Goal: Find specific fact: Find specific fact

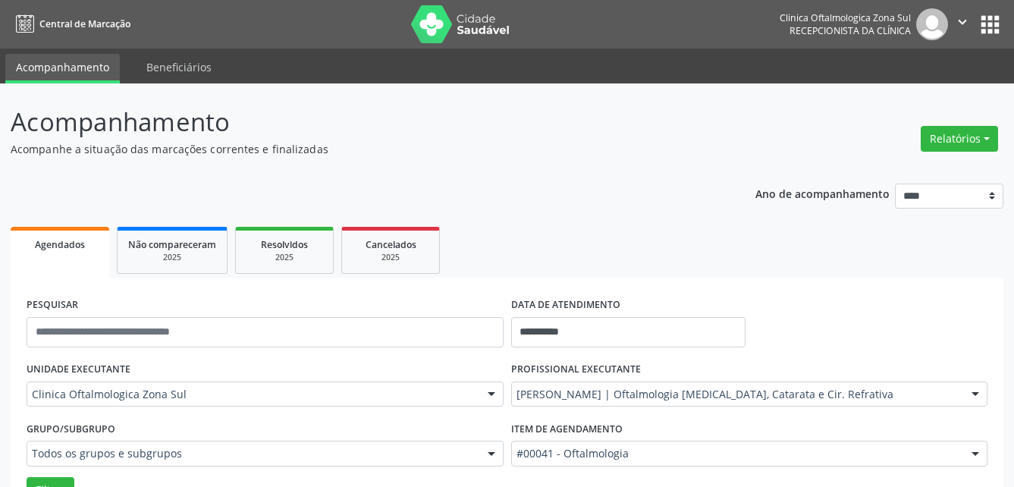
scroll to position [127, 0]
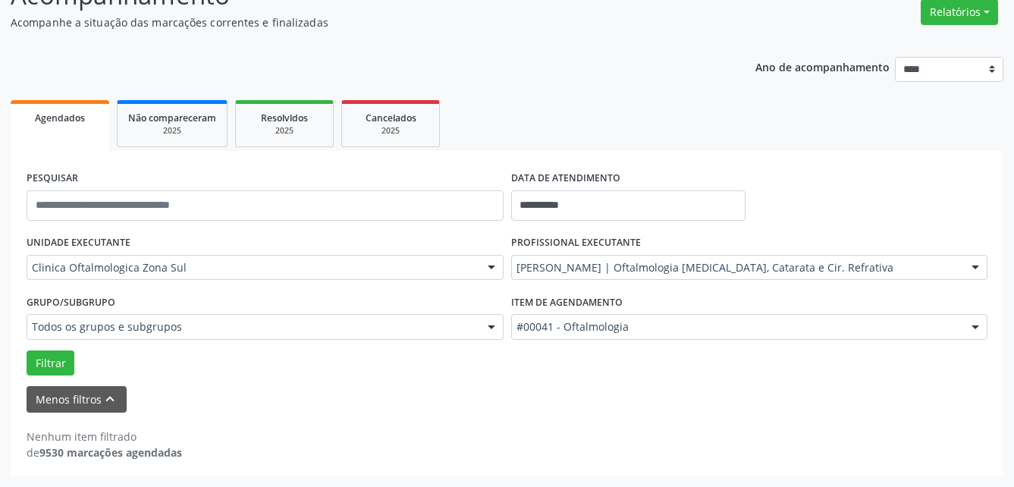
click at [658, 184] on div "DATA DE ATENDIMENTO" at bounding box center [628, 179] width 234 height 24
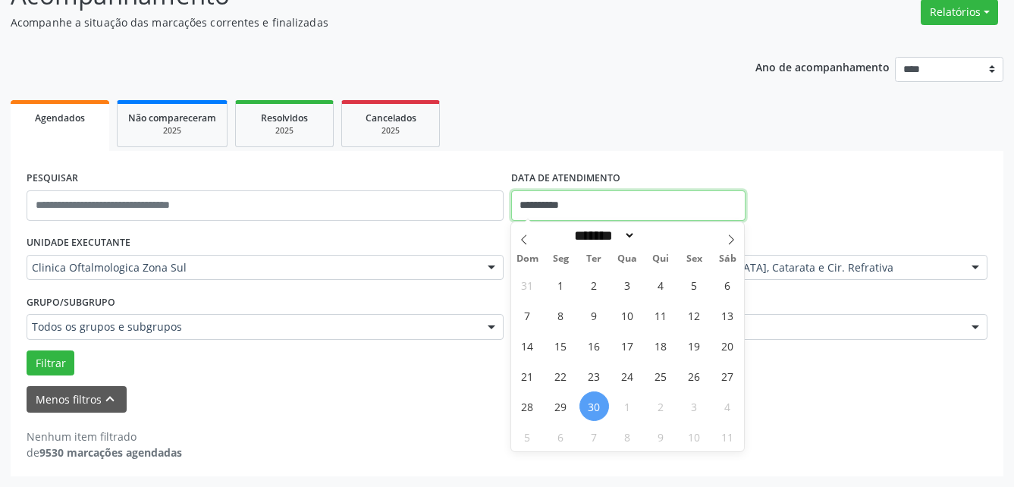
click at [658, 197] on input "**********" at bounding box center [628, 205] width 234 height 30
click at [562, 288] on span "1" at bounding box center [561, 285] width 30 height 30
type input "**********"
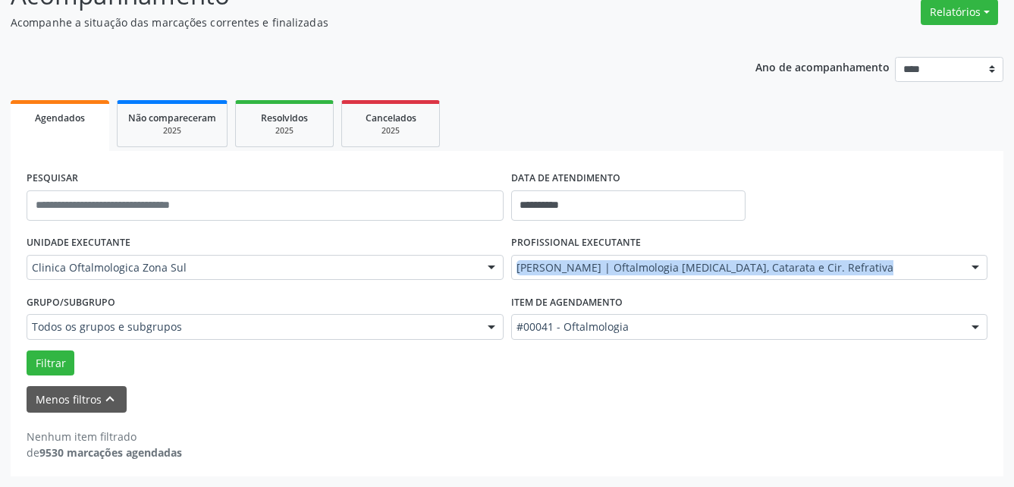
click at [562, 288] on div "PROFISSIONAL EXECUTANTE [PERSON_NAME] | Oftalmologia [MEDICAL_DATA], Catarata e…" at bounding box center [749, 260] width 484 height 59
click at [58, 359] on button "Filtrar" at bounding box center [51, 363] width 48 height 26
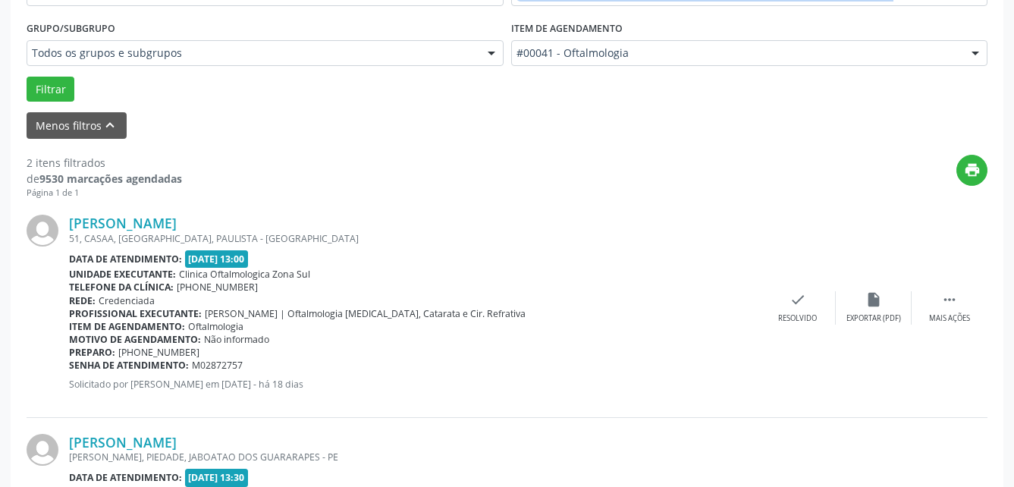
scroll to position [196, 0]
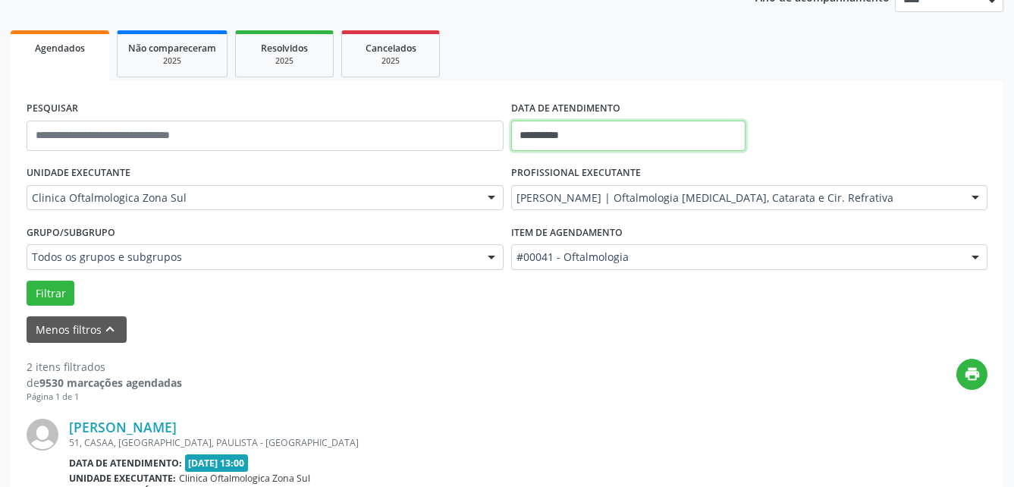
click at [584, 130] on input "**********" at bounding box center [628, 136] width 234 height 30
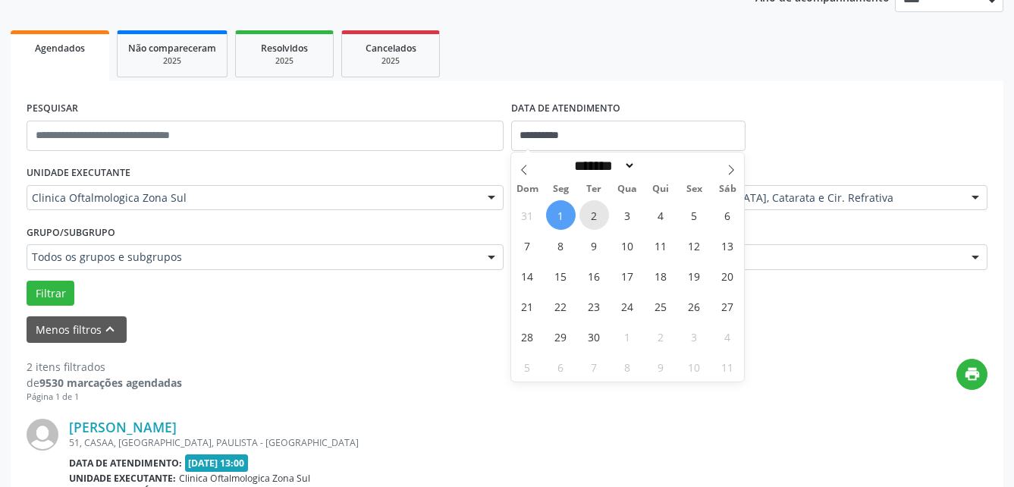
click at [593, 215] on span "2" at bounding box center [594, 215] width 30 height 30
type input "**********"
click at [593, 215] on span "2" at bounding box center [594, 215] width 30 height 30
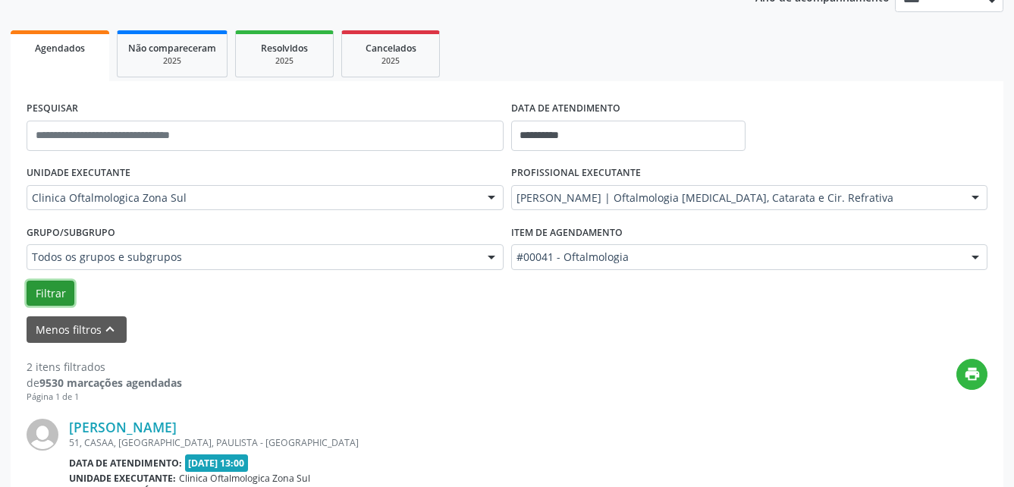
click at [55, 286] on button "Filtrar" at bounding box center [51, 293] width 48 height 26
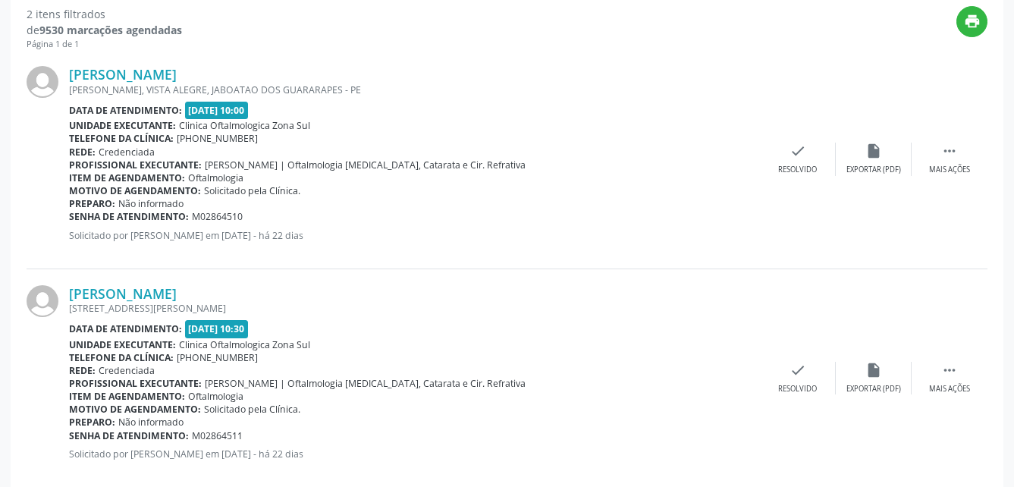
scroll to position [575, 0]
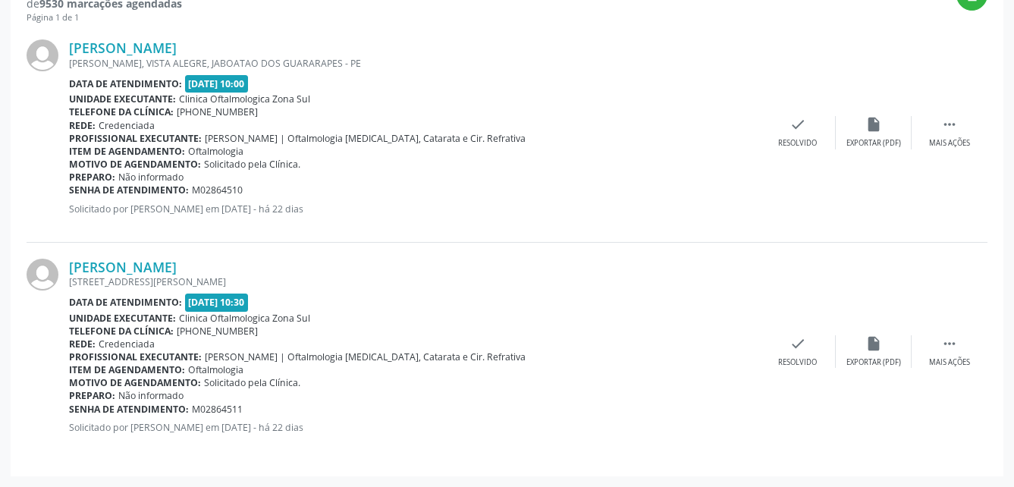
drag, startPoint x: 67, startPoint y: 48, endPoint x: 295, endPoint y: 40, distance: 227.6
click at [295, 40] on div "[PERSON_NAME] [PERSON_NAME], [GEOGRAPHIC_DATA], JABOATAO DOS GUARARAPES - PE Da…" at bounding box center [507, 133] width 960 height 218
copy div "[PERSON_NAME]"
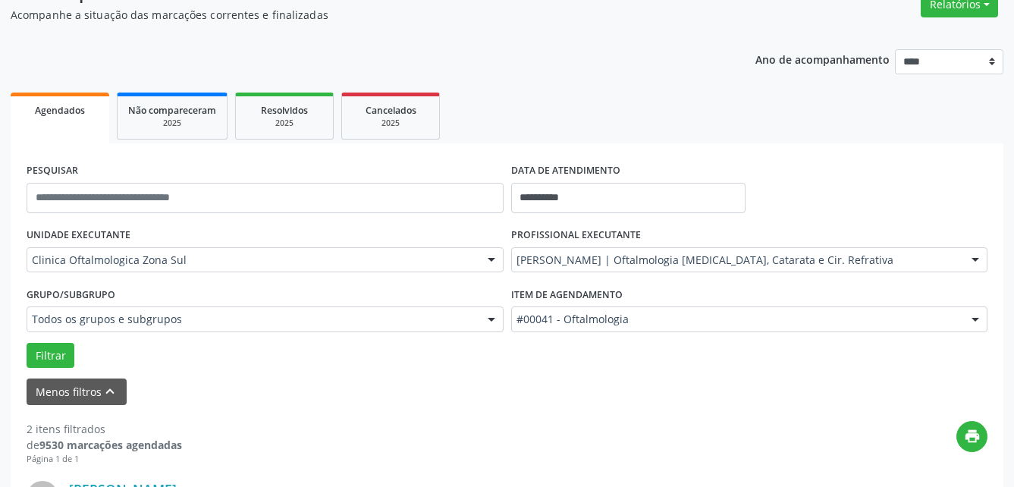
scroll to position [0, 0]
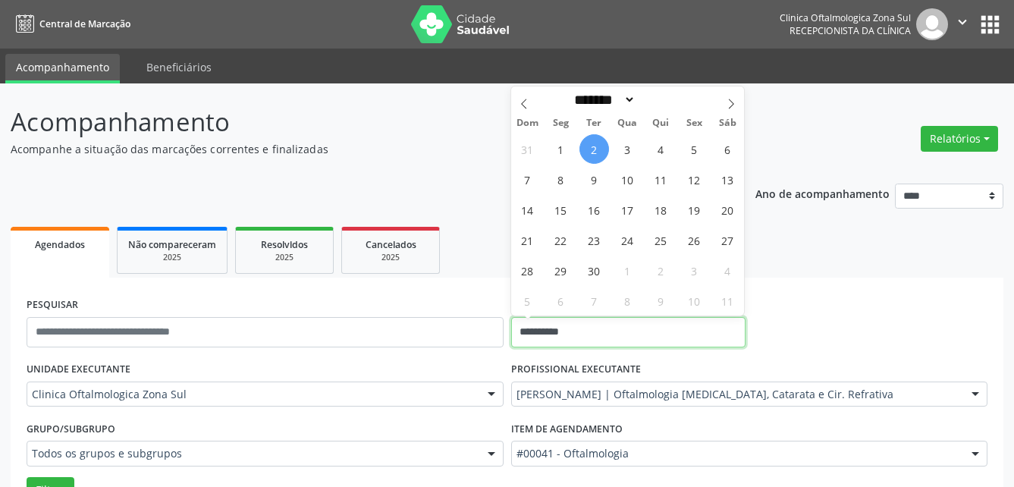
click at [636, 340] on input "**********" at bounding box center [628, 332] width 234 height 30
click at [631, 147] on span "3" at bounding box center [628, 149] width 30 height 30
type input "**********"
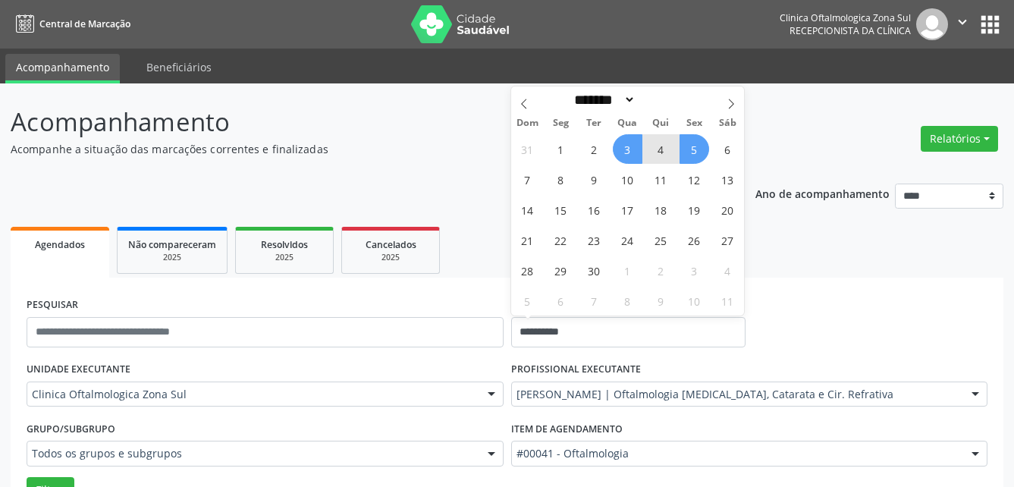
click at [685, 148] on span "5" at bounding box center [694, 149] width 30 height 30
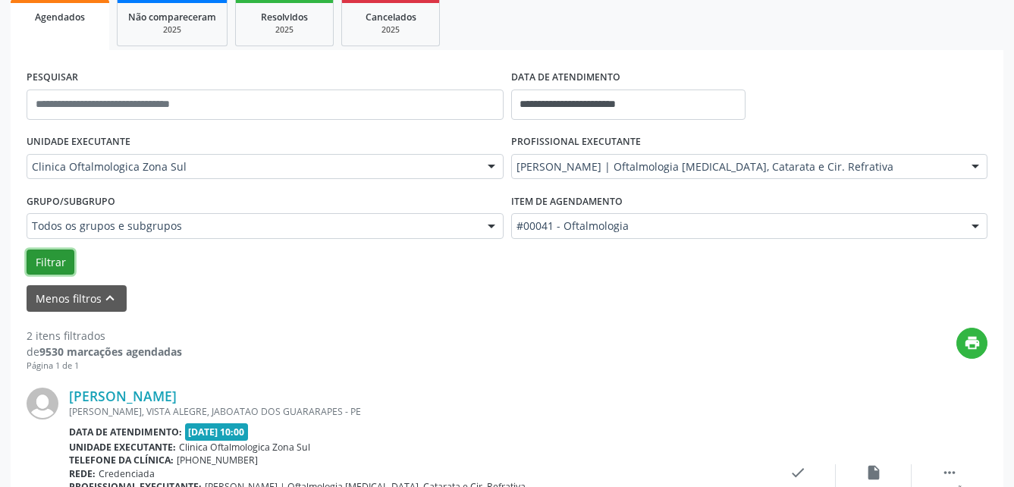
click at [51, 262] on button "Filtrar" at bounding box center [51, 262] width 48 height 26
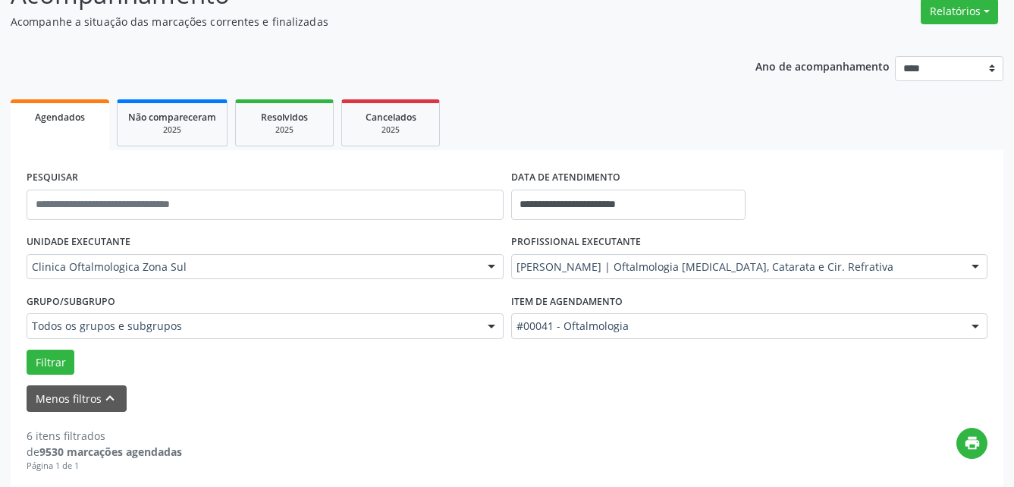
scroll to position [9, 0]
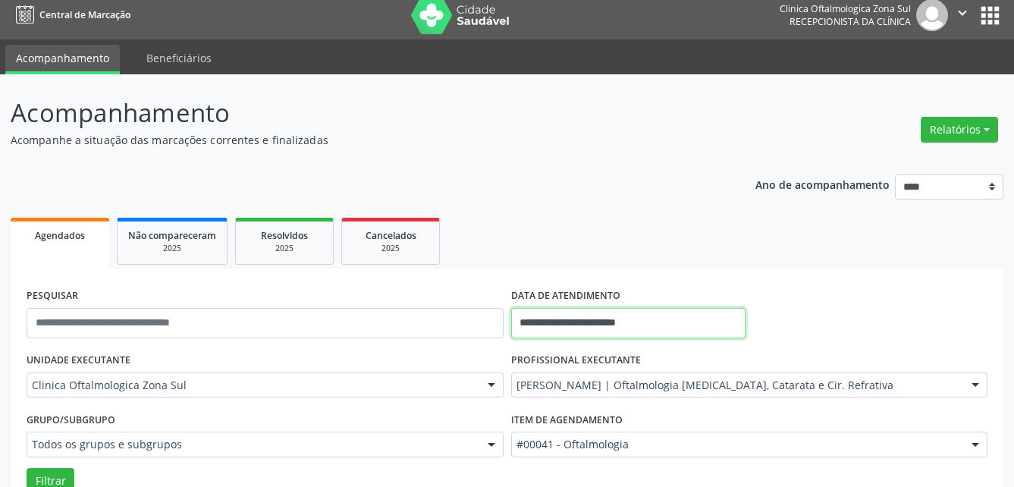
click at [641, 328] on input "**********" at bounding box center [628, 323] width 234 height 30
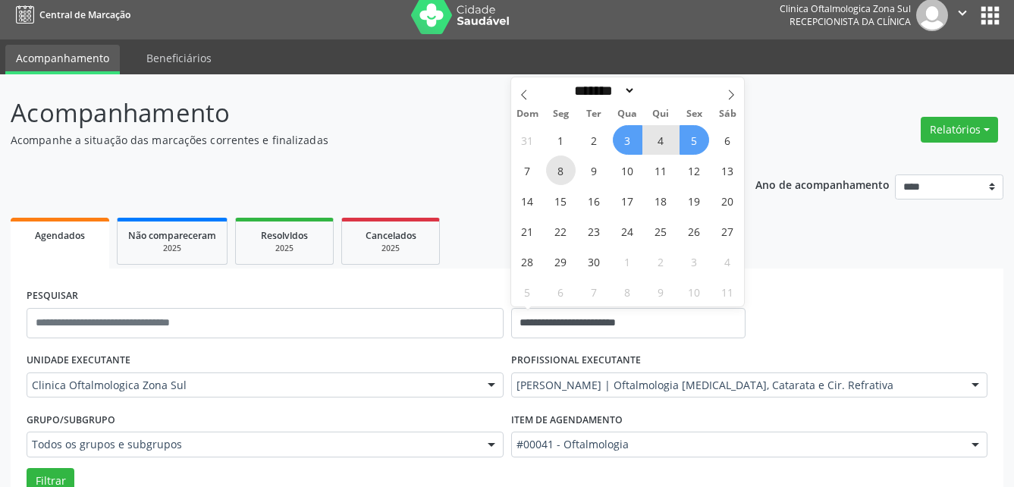
click at [565, 169] on span "8" at bounding box center [561, 170] width 30 height 30
type input "**********"
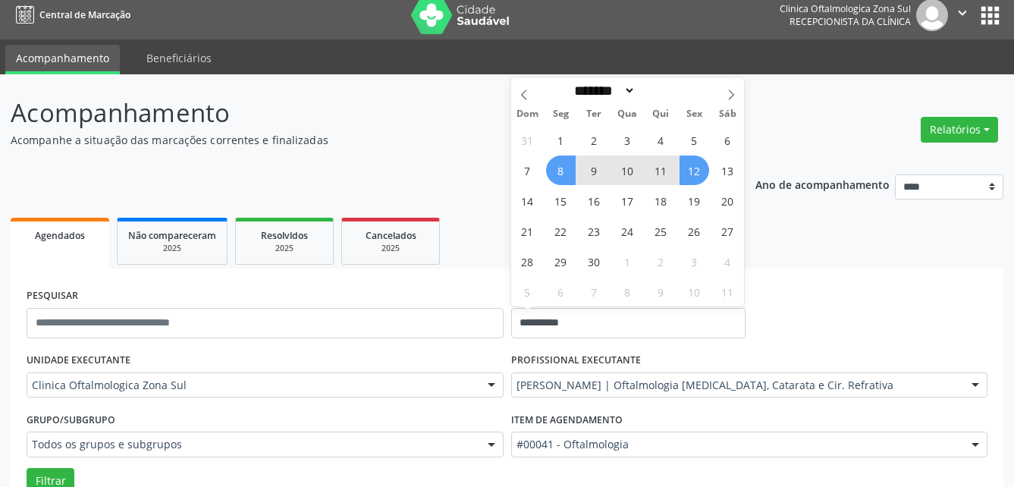
click at [690, 169] on span "12" at bounding box center [694, 170] width 30 height 30
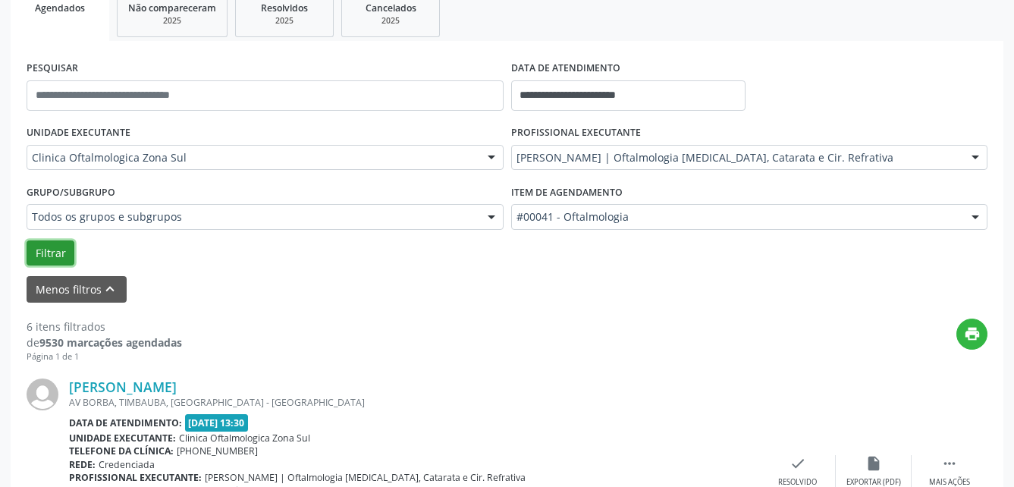
click at [60, 247] on button "Filtrar" at bounding box center [51, 253] width 48 height 26
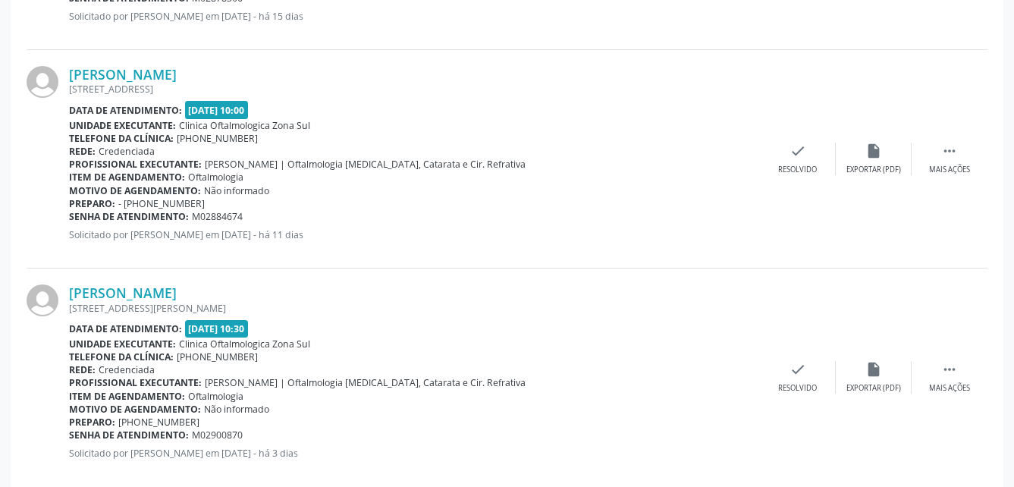
scroll to position [1886, 0]
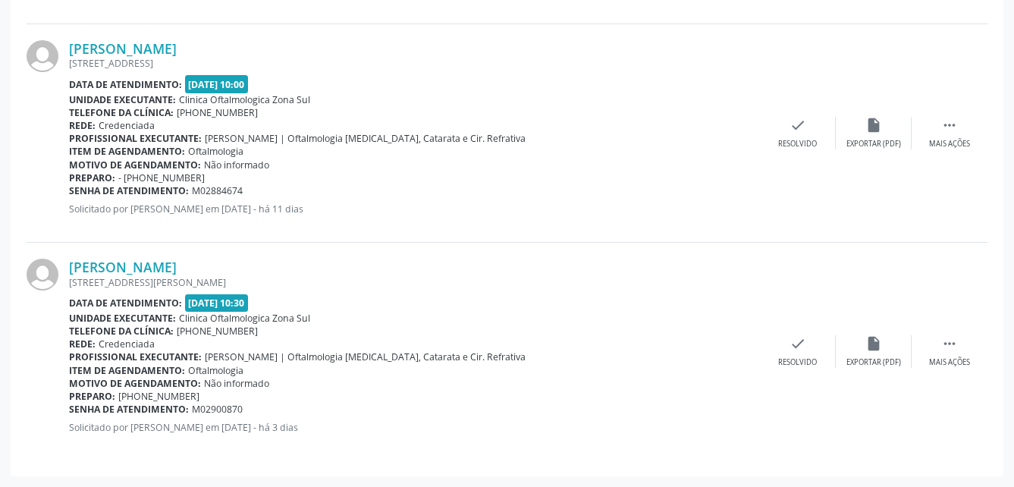
drag, startPoint x: 64, startPoint y: 268, endPoint x: 264, endPoint y: 258, distance: 199.6
click at [264, 258] on div "[PERSON_NAME] [STREET_ADDRESS][PERSON_NAME] Data de atendimento: [DATE] 10:30 U…" at bounding box center [507, 352] width 960 height 218
copy div "[PERSON_NAME]"
drag, startPoint x: 69, startPoint y: 410, endPoint x: 265, endPoint y: 412, distance: 195.6
click at [265, 412] on div "Senha de atendimento: M02900870" at bounding box center [414, 409] width 691 height 13
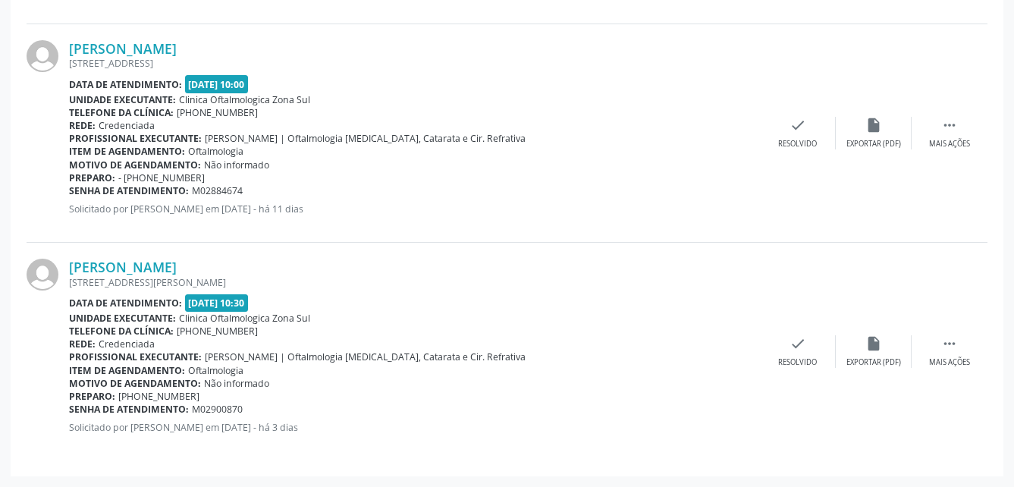
copy div "Senha de atendimento: M02900870"
click at [177, 268] on link "[PERSON_NAME]" at bounding box center [123, 267] width 108 height 17
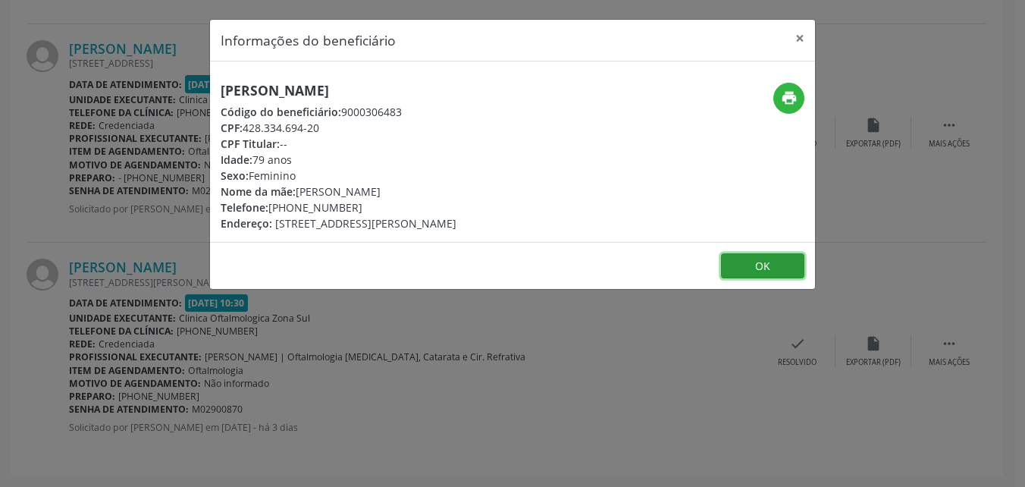
click at [767, 276] on button "OK" at bounding box center [762, 266] width 83 height 26
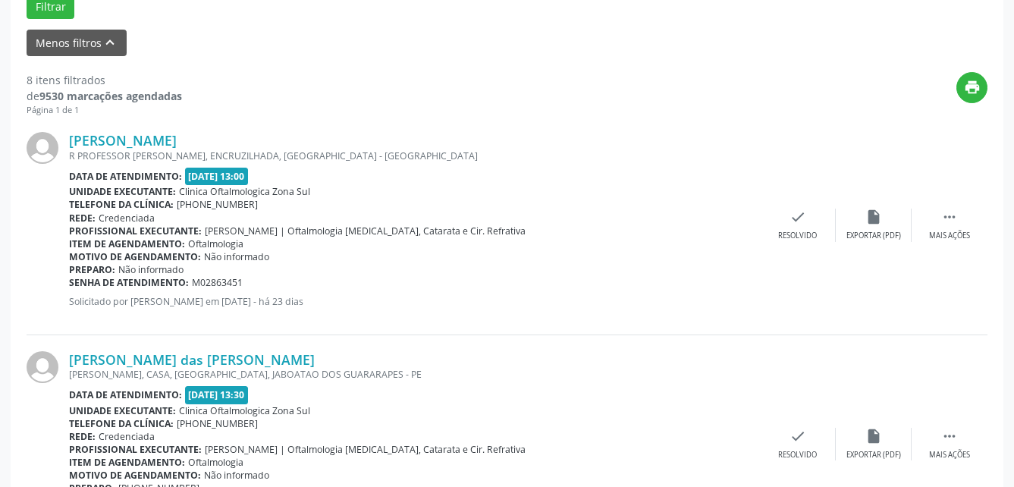
scroll to position [294, 0]
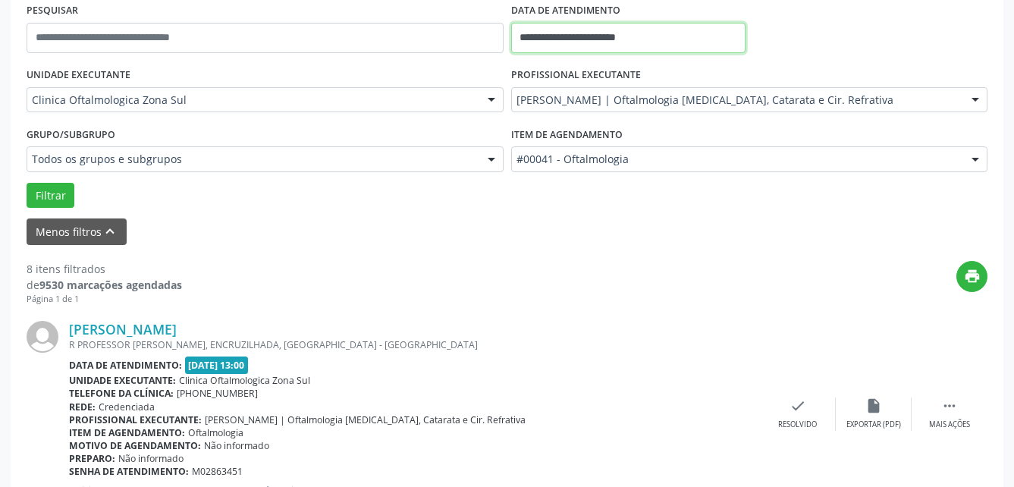
click at [688, 37] on input "**********" at bounding box center [628, 38] width 234 height 30
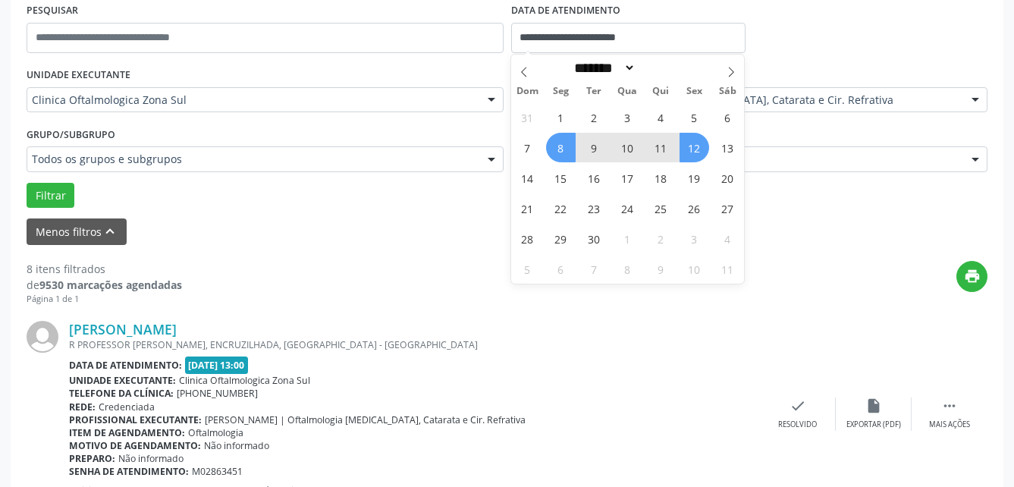
click at [697, 151] on span "12" at bounding box center [694, 148] width 30 height 30
type input "**********"
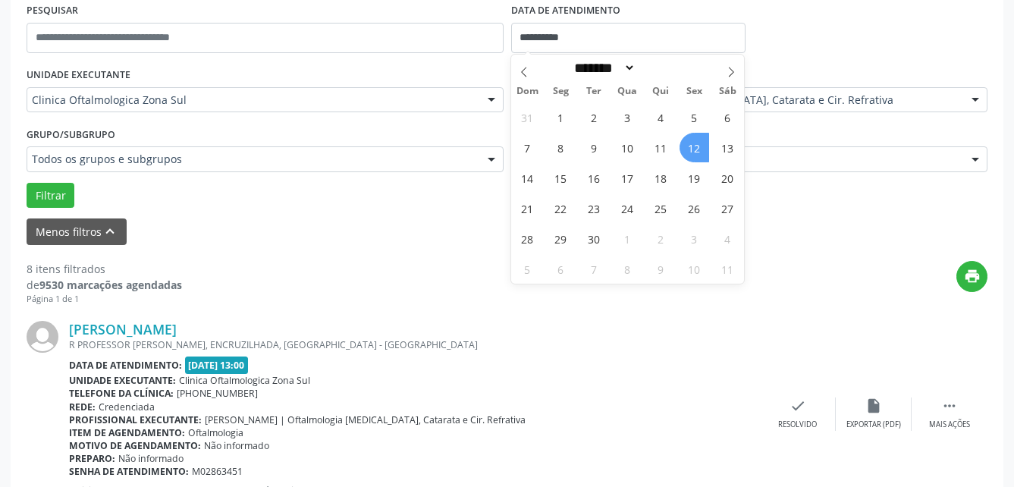
click at [697, 151] on span "12" at bounding box center [694, 148] width 30 height 30
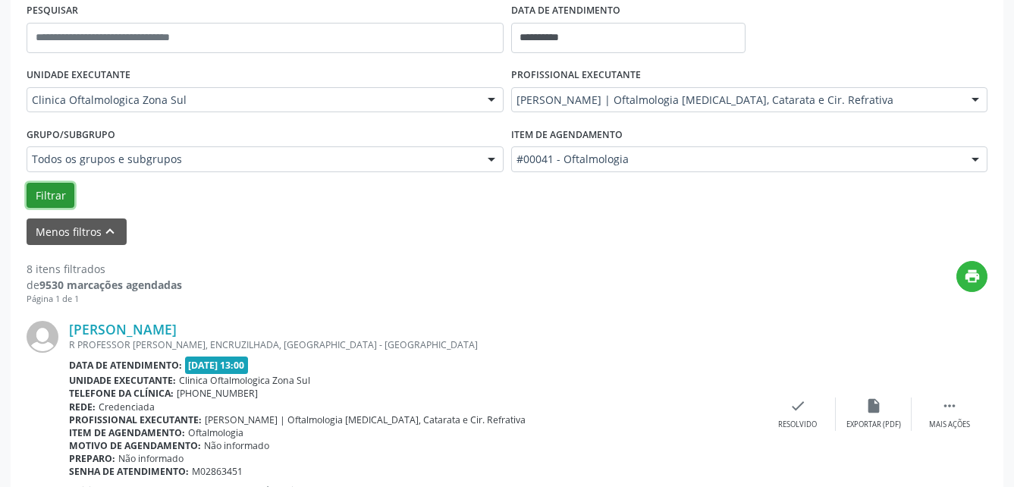
click at [42, 189] on button "Filtrar" at bounding box center [51, 196] width 48 height 26
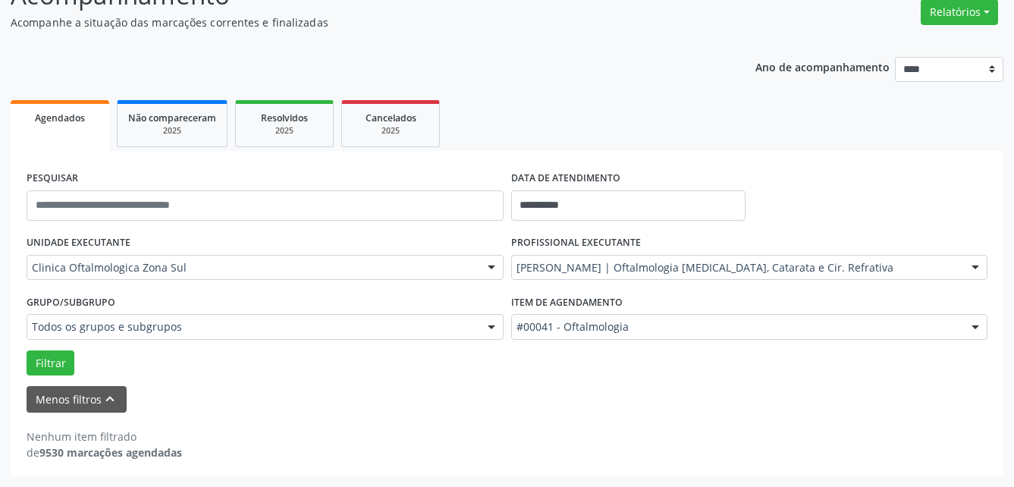
scroll to position [127, 0]
click at [621, 205] on input "**********" at bounding box center [628, 205] width 234 height 30
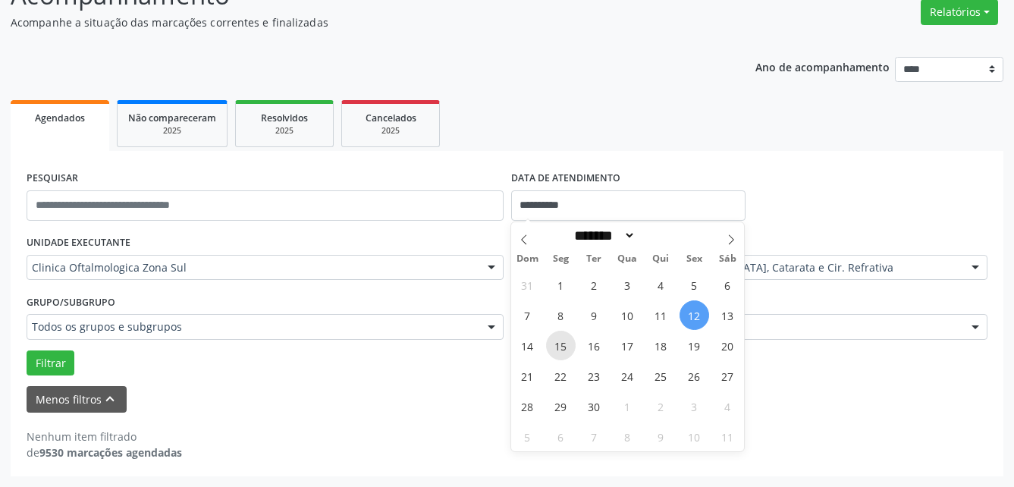
click at [566, 348] on span "15" at bounding box center [561, 346] width 30 height 30
type input "**********"
click at [566, 348] on span "15" at bounding box center [561, 346] width 30 height 30
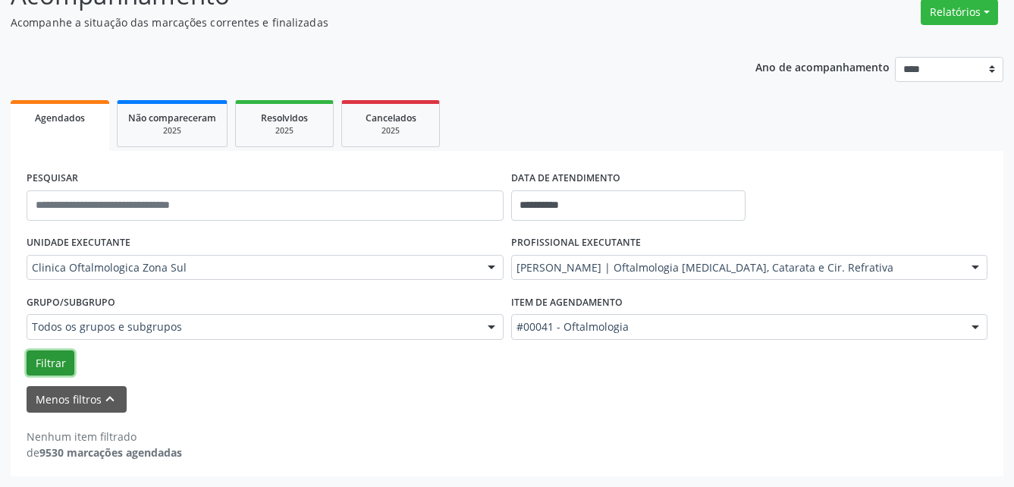
click at [61, 368] on button "Filtrar" at bounding box center [51, 363] width 48 height 26
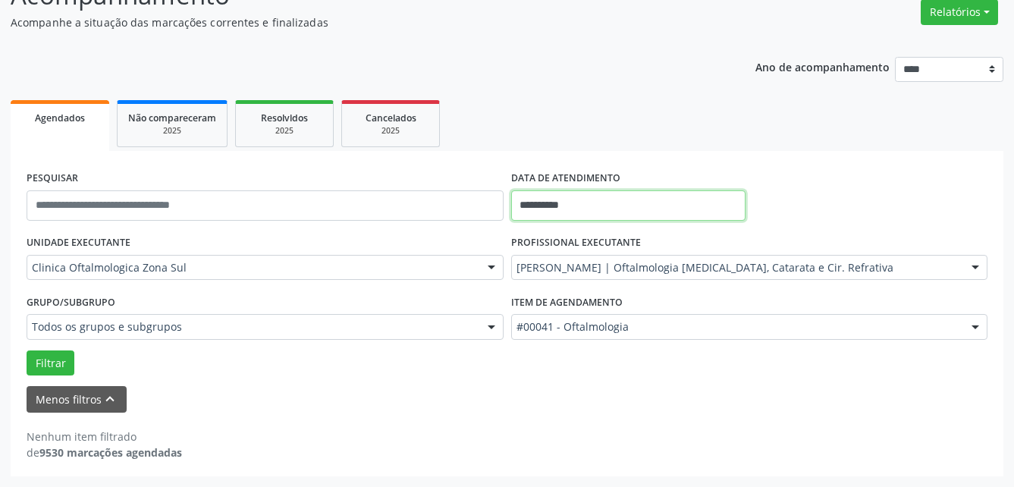
click at [595, 196] on input "**********" at bounding box center [628, 205] width 234 height 30
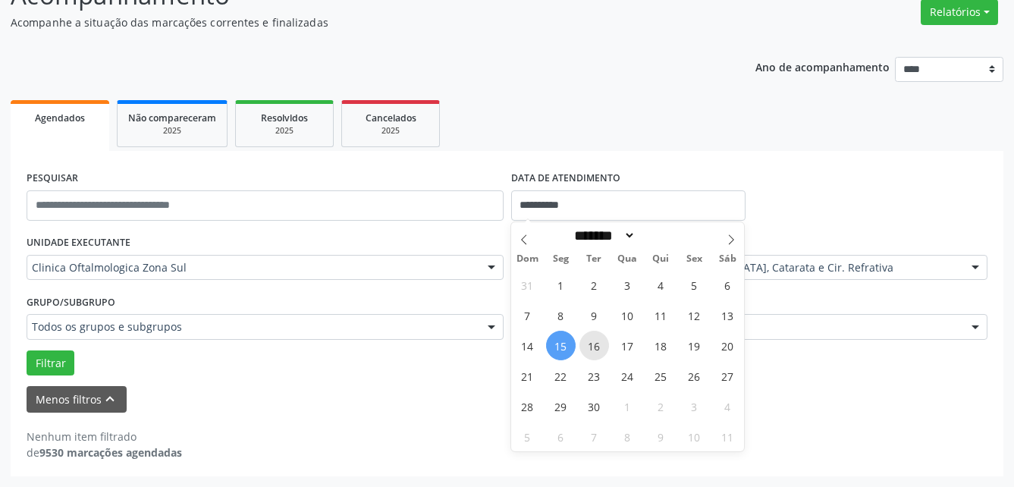
click at [594, 349] on span "16" at bounding box center [594, 346] width 30 height 30
type input "**********"
click at [594, 349] on span "16" at bounding box center [594, 346] width 30 height 30
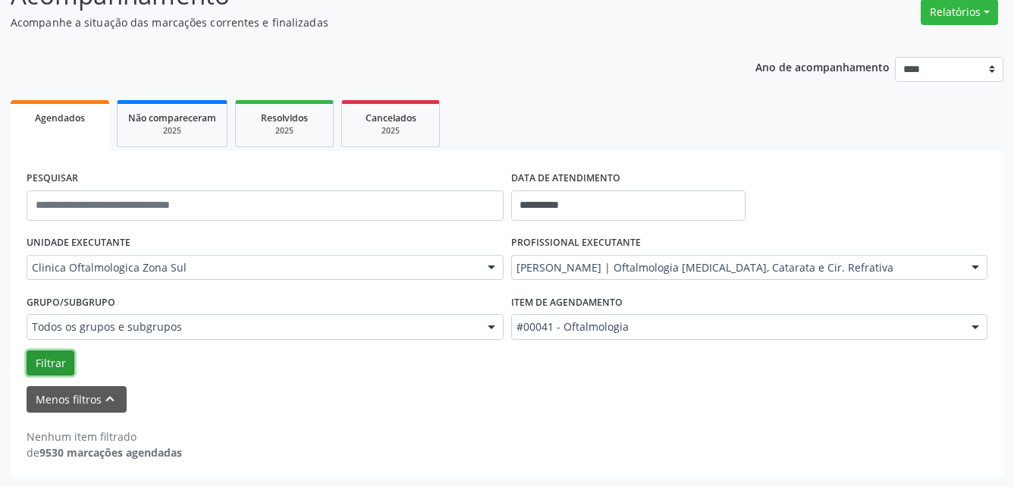
click at [51, 360] on button "Filtrar" at bounding box center [51, 363] width 48 height 26
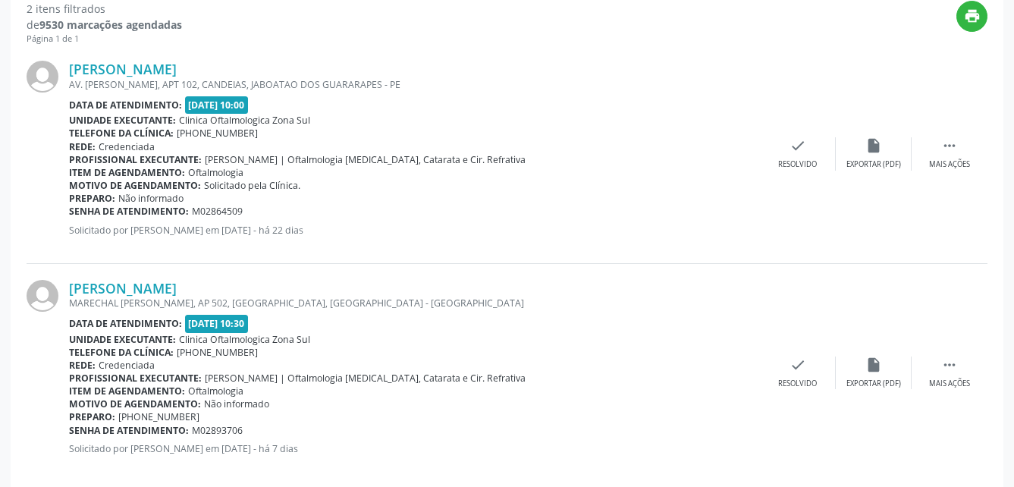
scroll to position [575, 0]
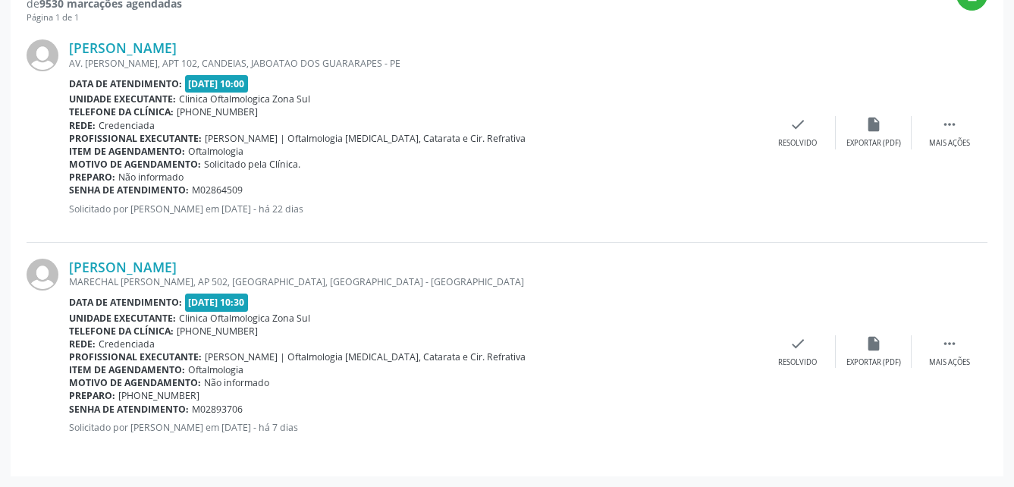
drag, startPoint x: 61, startPoint y: 44, endPoint x: 321, endPoint y: 42, distance: 260.8
click at [321, 42] on div "[PERSON_NAME] AV. [PERSON_NAME], APT 102, CANDEIAS, JABOATAO DOS GUARARAPES - P…" at bounding box center [507, 133] width 960 height 218
copy div "[PERSON_NAME]"
drag, startPoint x: 70, startPoint y: 191, endPoint x: 265, endPoint y: 190, distance: 194.8
click at [265, 190] on div "Senha de atendimento: M02864509" at bounding box center [414, 189] width 691 height 13
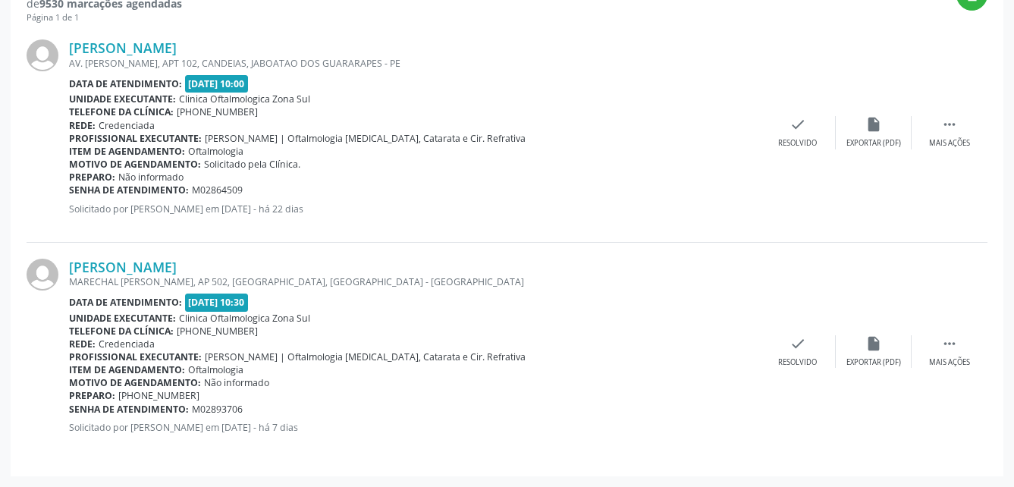
copy div "Senha de atendimento: M02864509"
click at [177, 46] on link "[PERSON_NAME]" at bounding box center [123, 47] width 108 height 17
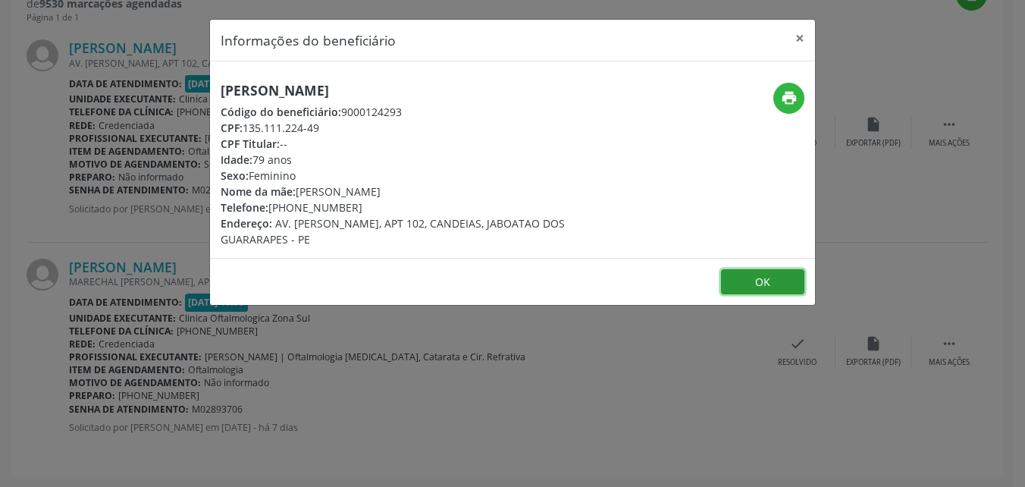
click at [778, 287] on button "OK" at bounding box center [762, 282] width 83 height 26
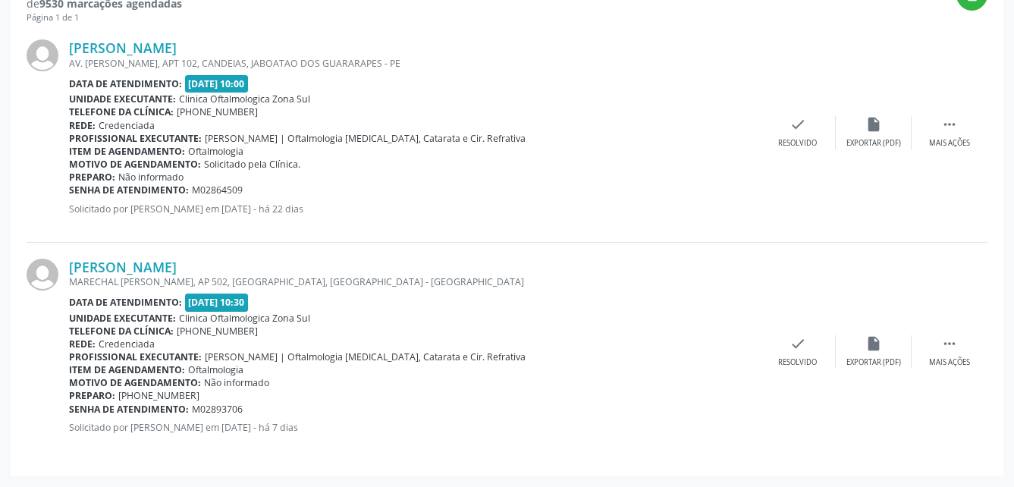
drag, startPoint x: 62, startPoint y: 268, endPoint x: 253, endPoint y: 267, distance: 191.0
click at [253, 267] on div "[PERSON_NAME] MARECHAL [PERSON_NAME], AP 502, [GEOGRAPHIC_DATA], [GEOGRAPHIC_DA…" at bounding box center [507, 352] width 960 height 218
copy div "[PERSON_NAME]"
drag, startPoint x: 69, startPoint y: 405, endPoint x: 259, endPoint y: 406, distance: 189.5
click at [259, 406] on div "Senha de atendimento: M02893706" at bounding box center [414, 409] width 691 height 13
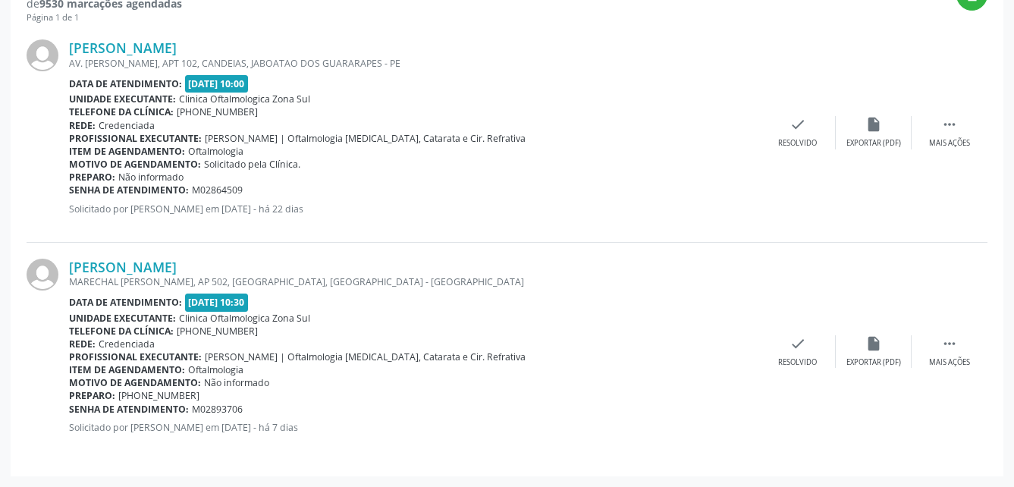
copy div "Senha de atendimento: M02893706"
click at [177, 270] on link "[PERSON_NAME]" at bounding box center [123, 267] width 108 height 17
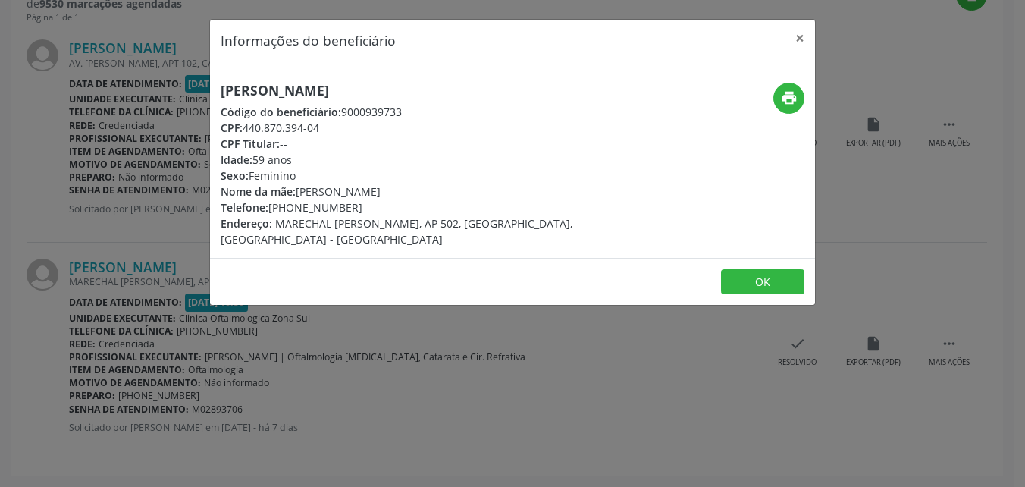
click at [754, 280] on footer "OK" at bounding box center [512, 282] width 605 height 48
click at [755, 276] on button "OK" at bounding box center [762, 282] width 83 height 26
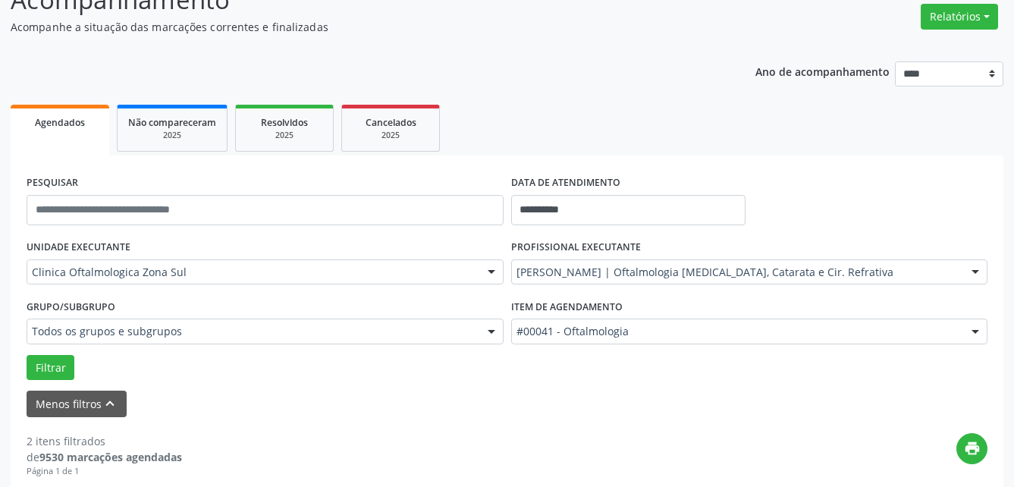
scroll to position [121, 0]
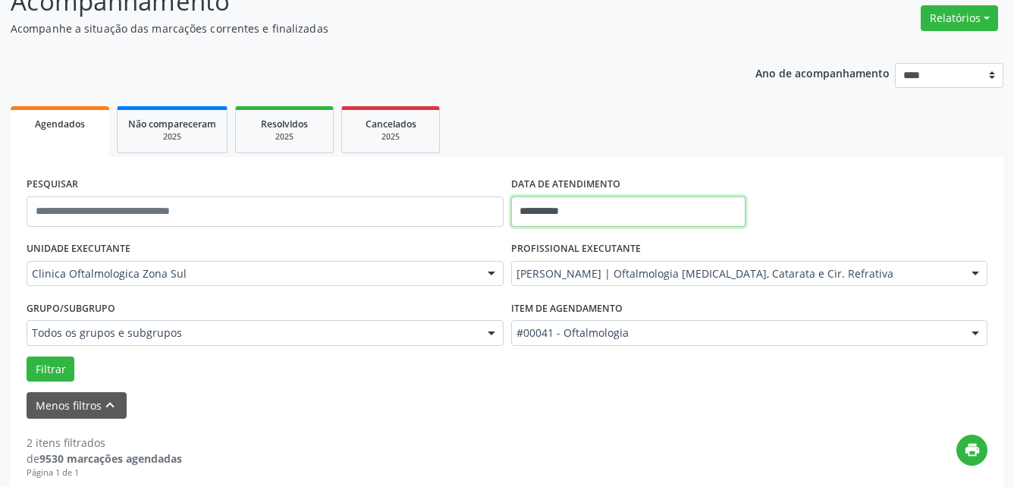
click at [675, 216] on input "**********" at bounding box center [628, 211] width 234 height 30
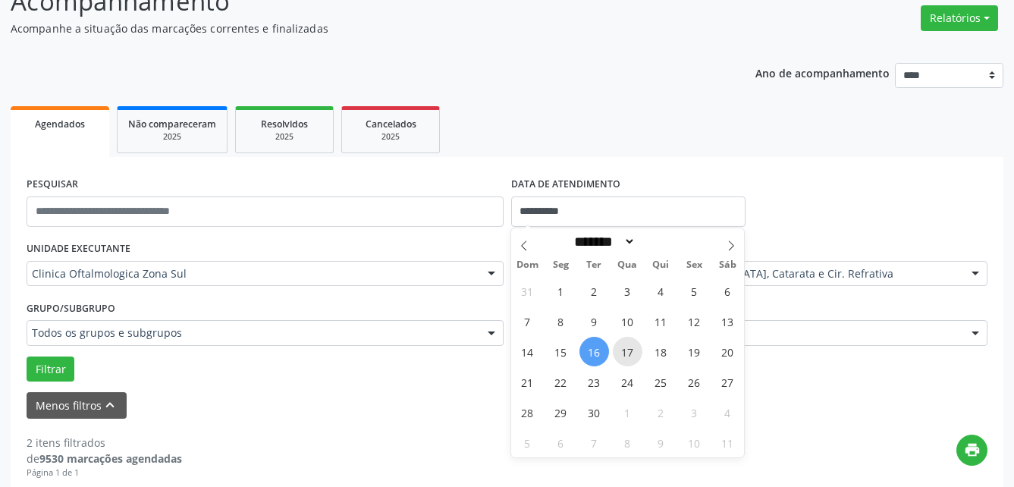
click at [630, 363] on span "17" at bounding box center [628, 352] width 30 height 30
type input "**********"
click at [630, 363] on span "17" at bounding box center [628, 352] width 30 height 30
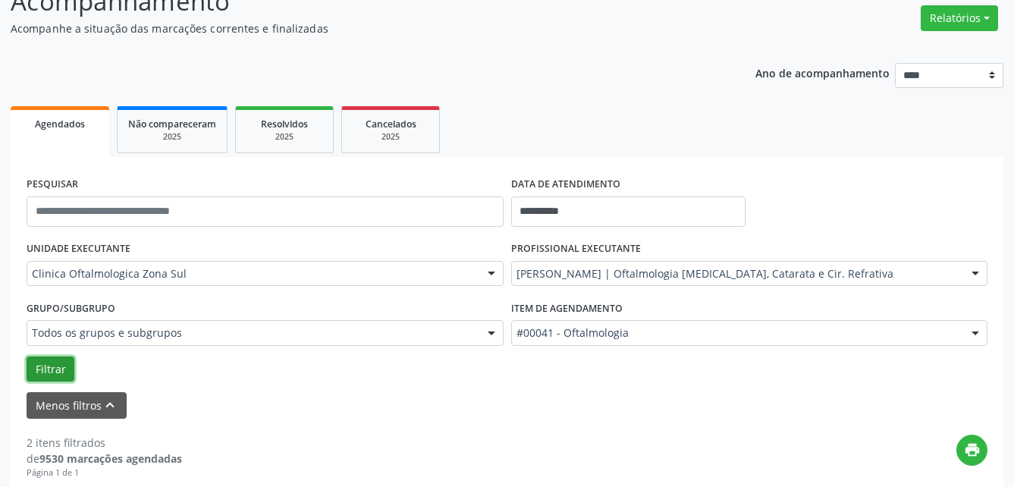
click at [64, 364] on button "Filtrar" at bounding box center [51, 369] width 48 height 26
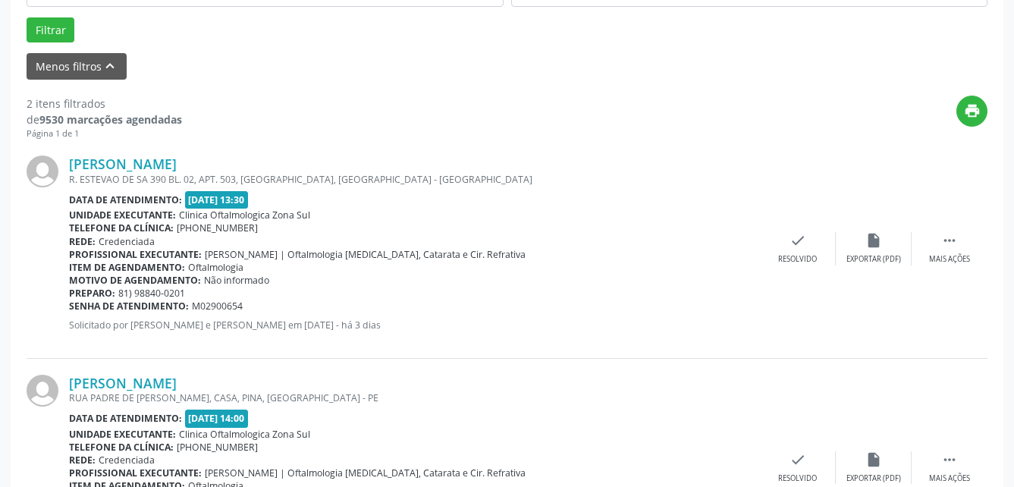
scroll to position [575, 0]
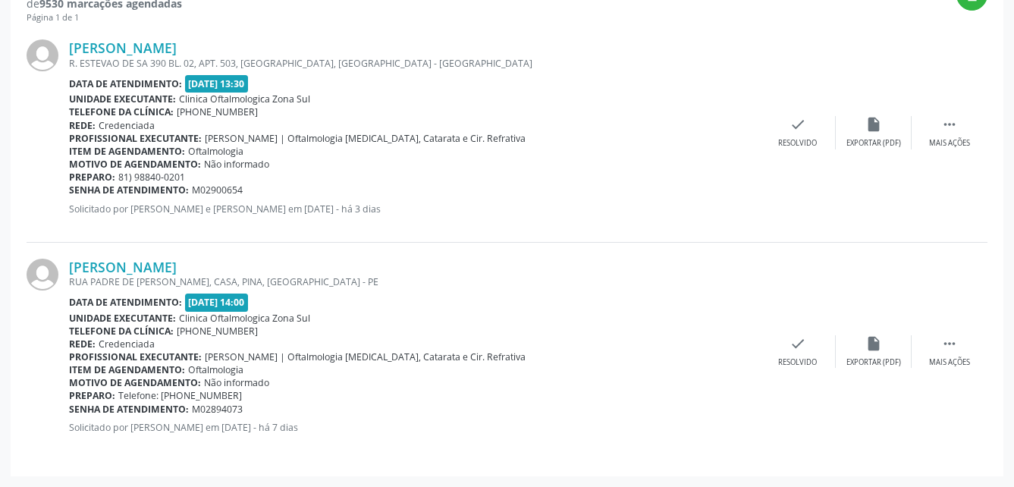
drag, startPoint x: 66, startPoint y: 47, endPoint x: 282, endPoint y: 46, distance: 216.1
click at [282, 46] on div "[PERSON_NAME] R. ESTEVAO DE SA 390 BL. 02, APT. 503, [GEOGRAPHIC_DATA], [GEOGRA…" at bounding box center [507, 133] width 960 height 218
copy div "[PERSON_NAME]"
drag, startPoint x: 70, startPoint y: 187, endPoint x: 268, endPoint y: 187, distance: 198.6
click at [268, 187] on div "Senha de atendimento: M02900654" at bounding box center [414, 189] width 691 height 13
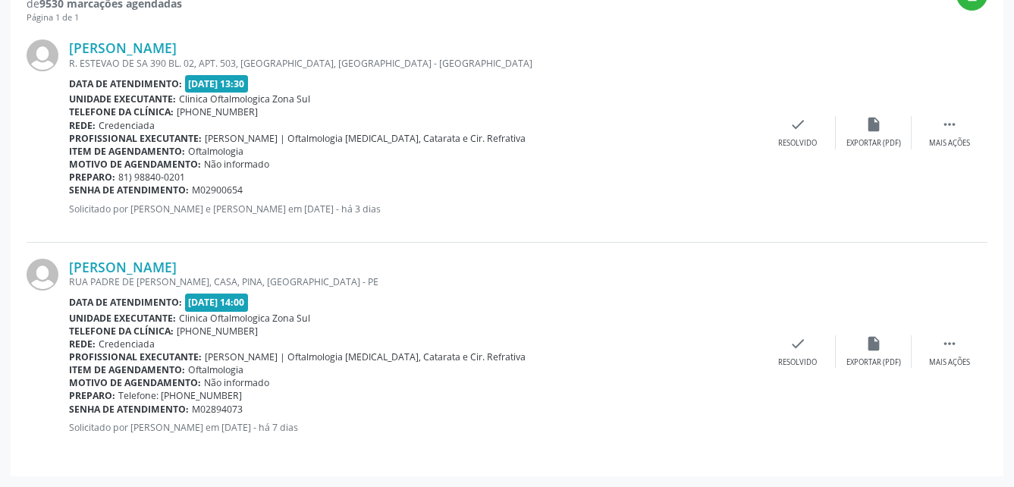
copy div "Senha de atendimento: M02900654"
click at [177, 49] on link "[PERSON_NAME]" at bounding box center [123, 47] width 108 height 17
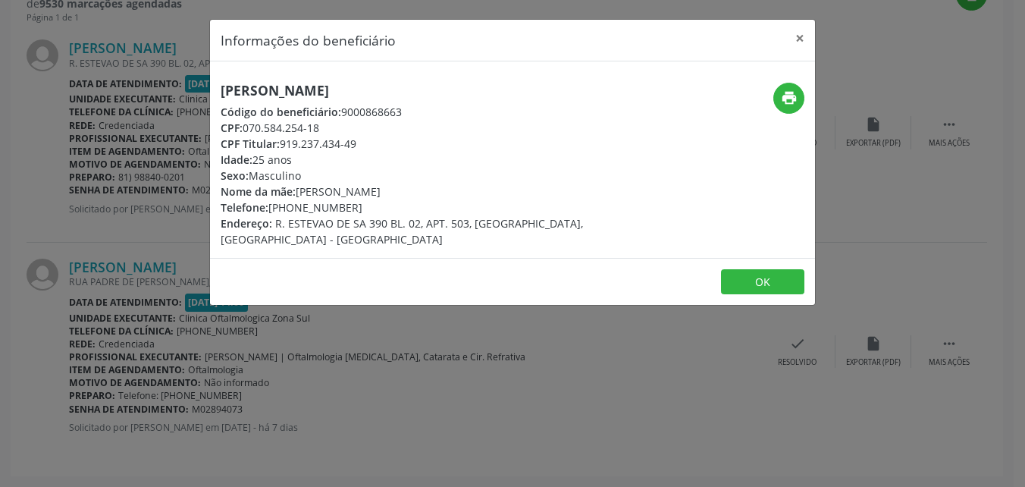
drag, startPoint x: 296, startPoint y: 207, endPoint x: 394, endPoint y: 207, distance: 97.8
click at [394, 207] on div "Telefone: [PHONE_NUMBER]" at bounding box center [412, 207] width 382 height 16
copy div "8840-0201"
drag, startPoint x: 299, startPoint y: 191, endPoint x: 468, endPoint y: 185, distance: 169.9
click at [468, 185] on div "Nome da mãe: [PERSON_NAME]" at bounding box center [412, 191] width 382 height 16
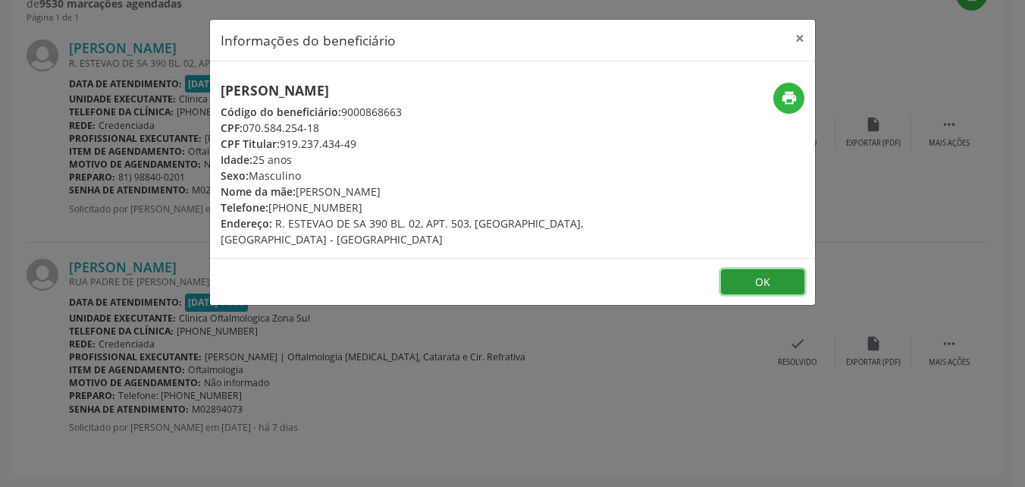
click at [768, 269] on button "OK" at bounding box center [762, 282] width 83 height 26
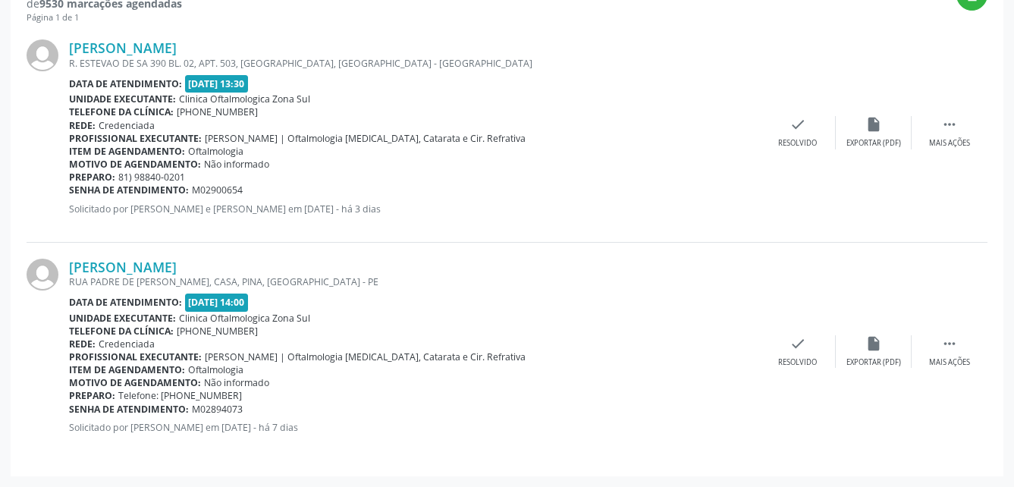
drag, startPoint x: 66, startPoint y: 261, endPoint x: 396, endPoint y: 263, distance: 330.5
click at [396, 263] on div "[PERSON_NAME] RUA [GEOGRAPHIC_DATA][PERSON_NAME], CASA, PINA, [GEOGRAPHIC_DATA]…" at bounding box center [507, 352] width 960 height 218
drag, startPoint x: 71, startPoint y: 405, endPoint x: 279, endPoint y: 414, distance: 207.9
click at [279, 414] on div "Senha de atendimento: M02894073" at bounding box center [414, 409] width 691 height 13
click at [177, 265] on link "[PERSON_NAME]" at bounding box center [123, 267] width 108 height 17
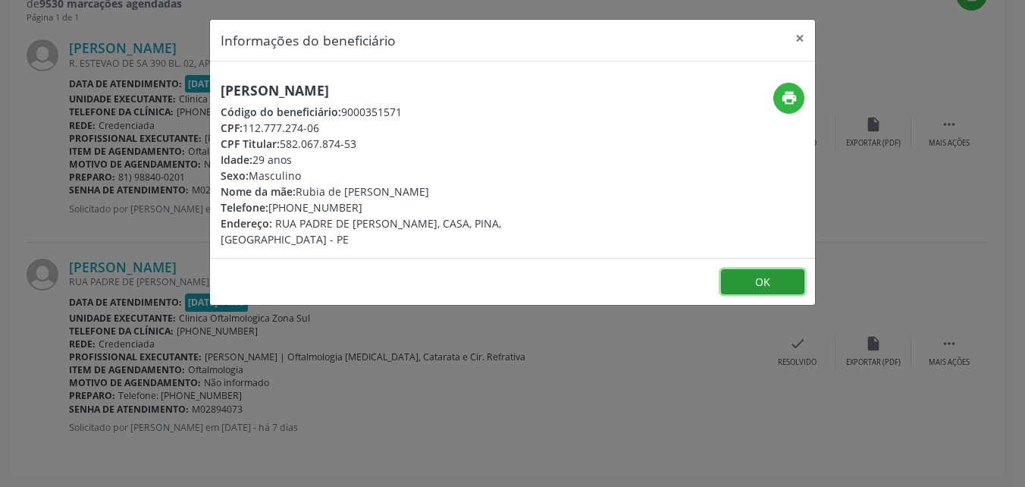
click at [747, 269] on button "OK" at bounding box center [762, 282] width 83 height 26
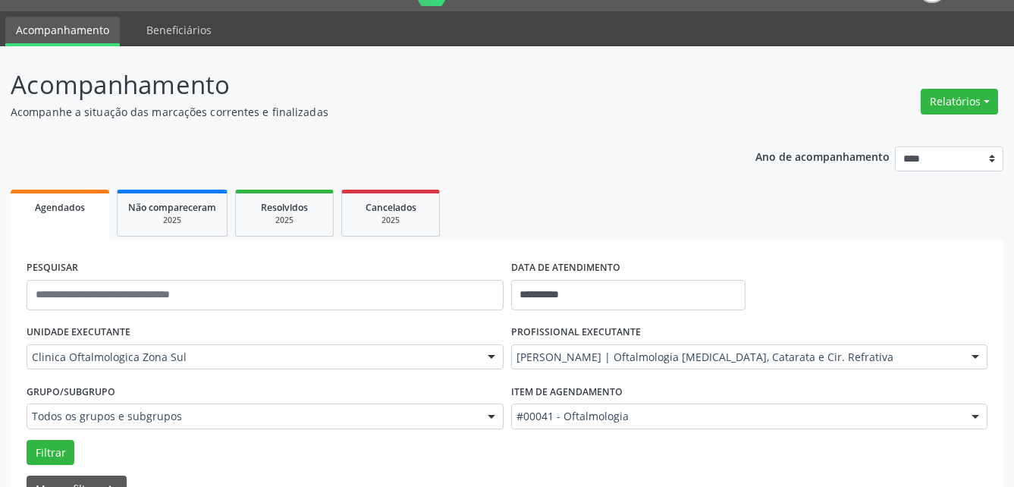
scroll to position [0, 0]
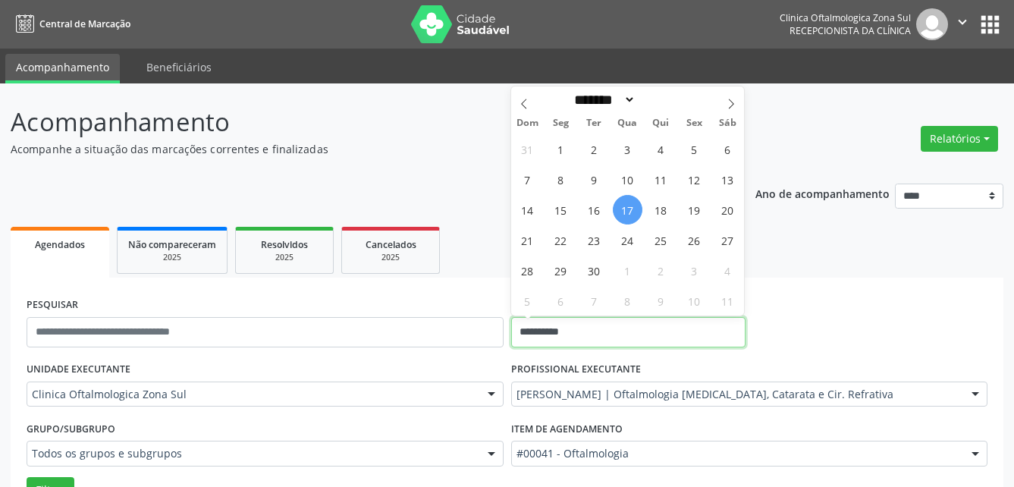
click at [616, 333] on input "**********" at bounding box center [628, 332] width 234 height 30
click at [656, 210] on span "18" at bounding box center [661, 210] width 30 height 30
type input "**********"
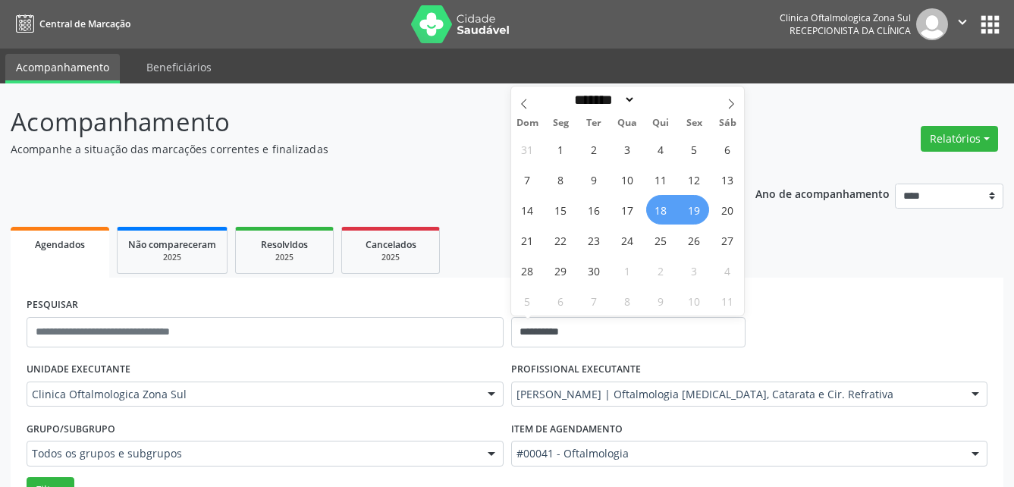
click at [701, 212] on span "19" at bounding box center [694, 210] width 30 height 30
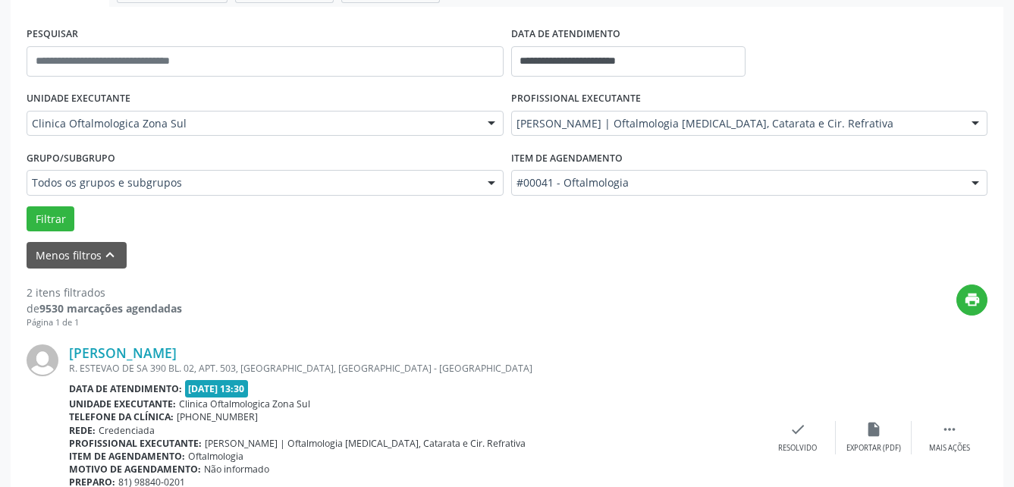
scroll to position [303, 0]
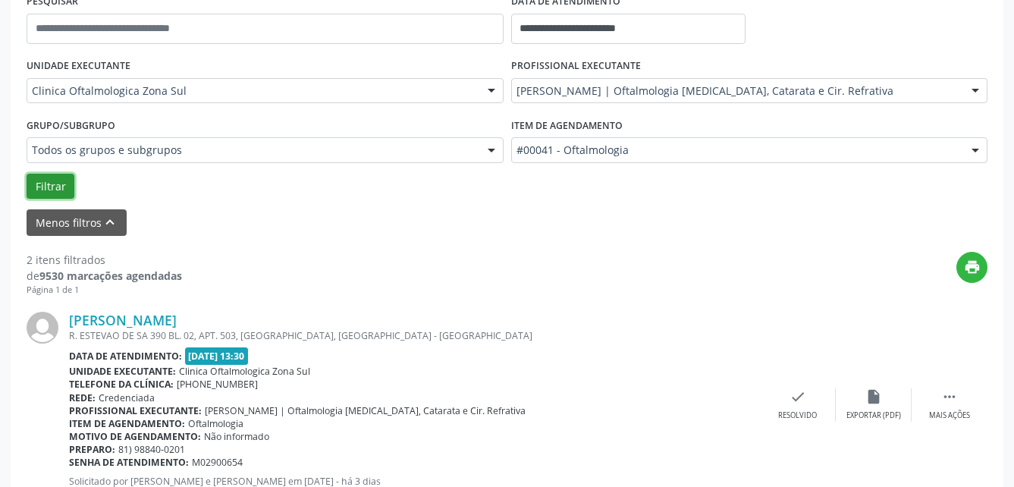
click at [45, 190] on button "Filtrar" at bounding box center [51, 187] width 48 height 26
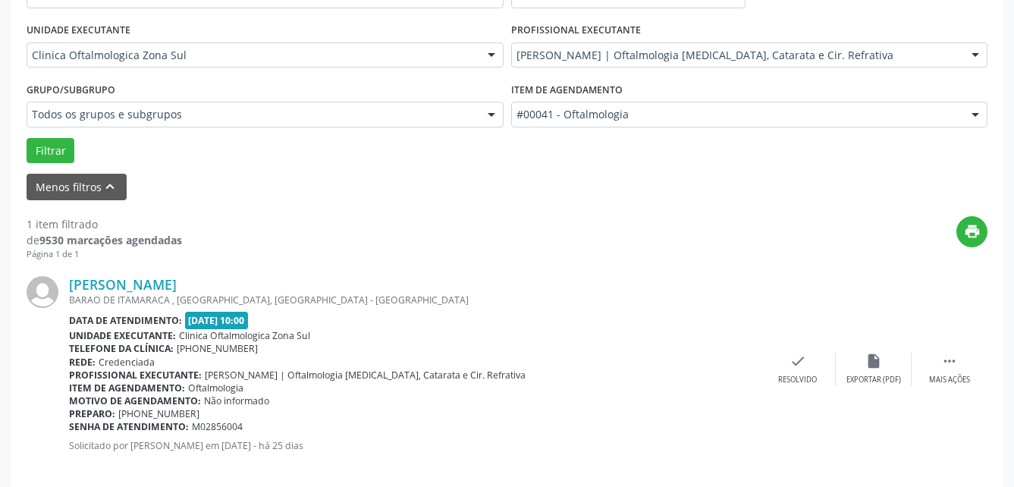
scroll to position [357, 0]
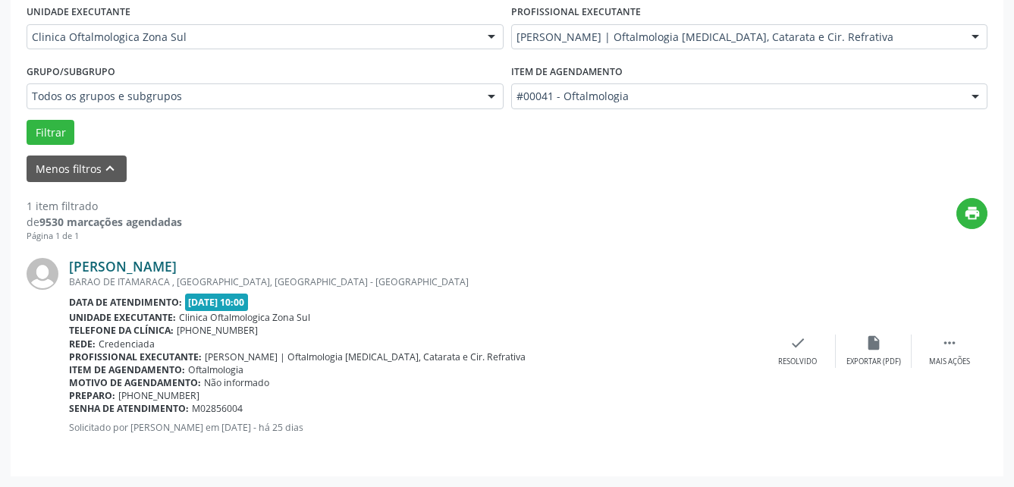
click at [117, 267] on link "[PERSON_NAME]" at bounding box center [123, 266] width 108 height 17
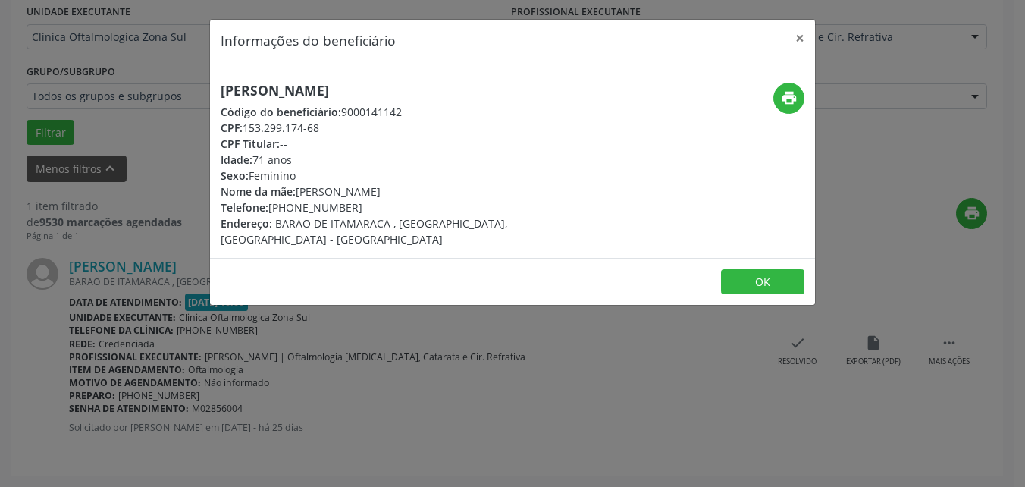
drag, startPoint x: 249, startPoint y: 128, endPoint x: 308, endPoint y: 122, distance: 59.4
click at [308, 122] on div "CPF: 153.299.174-68" at bounding box center [412, 128] width 382 height 16
drag, startPoint x: 308, startPoint y: 122, endPoint x: 243, endPoint y: 127, distance: 64.6
click at [243, 127] on span "CPF:" at bounding box center [232, 128] width 22 height 14
drag, startPoint x: 247, startPoint y: 127, endPoint x: 381, endPoint y: 126, distance: 134.2
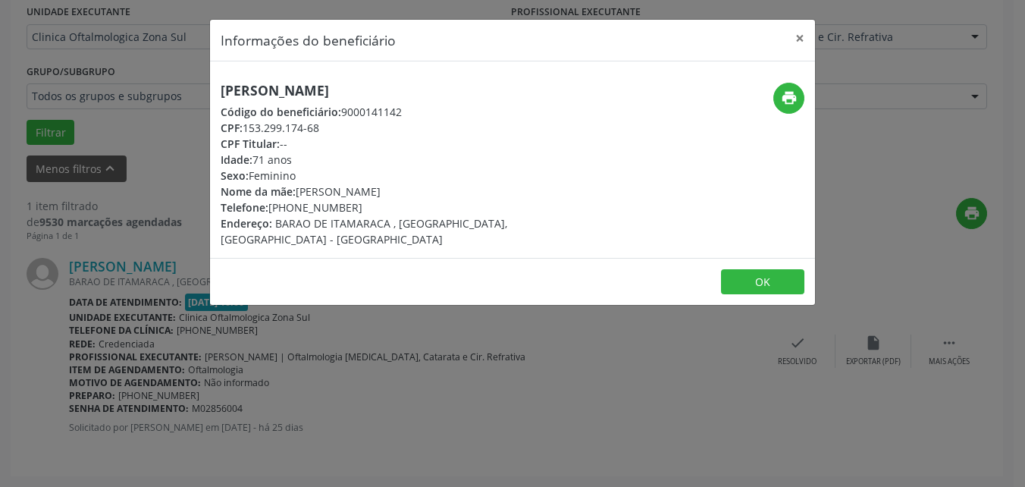
click at [381, 126] on div "CPF: 153.299.174-68" at bounding box center [412, 128] width 382 height 16
drag, startPoint x: 222, startPoint y: 83, endPoint x: 350, endPoint y: 78, distance: 128.2
click at [350, 78] on div "[PERSON_NAME] Código do beneficiário: 9000141142 CPF: 153.299.174-68 CPF Titula…" at bounding box center [512, 159] width 605 height 196
drag, startPoint x: 247, startPoint y: 128, endPoint x: 362, endPoint y: 124, distance: 114.6
click at [362, 124] on div "CPF: 153.299.174-68" at bounding box center [412, 128] width 382 height 16
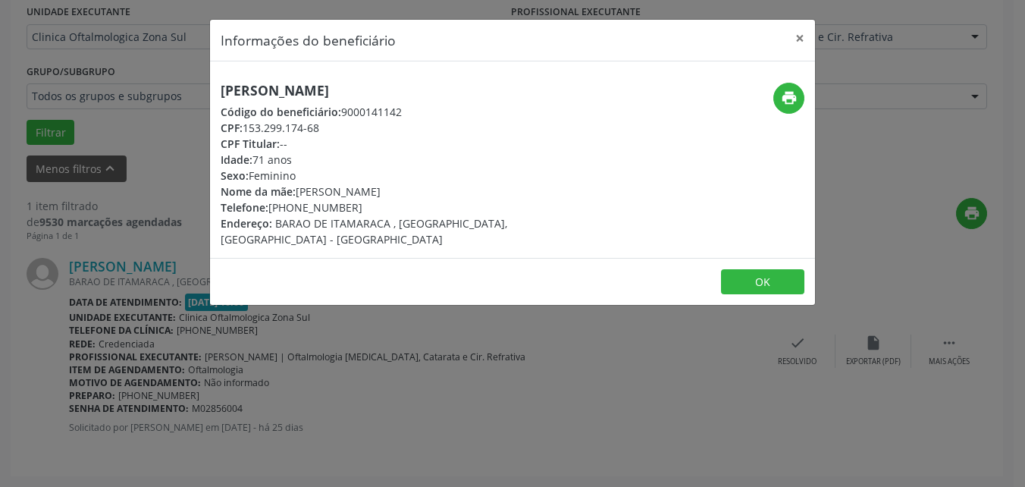
drag, startPoint x: 298, startPoint y: 206, endPoint x: 397, endPoint y: 208, distance: 99.3
click at [397, 208] on div "Telefone: [PHONE_NUMBER]" at bounding box center [412, 207] width 382 height 16
click at [791, 35] on button "×" at bounding box center [800, 38] width 30 height 37
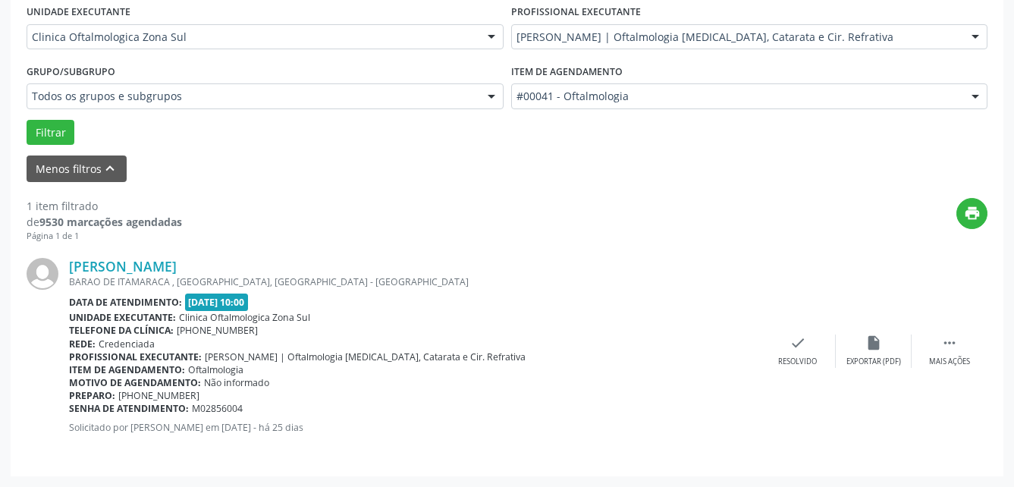
drag, startPoint x: 71, startPoint y: 408, endPoint x: 250, endPoint y: 412, distance: 179.7
click at [250, 412] on div "Senha de atendimento: M02856004" at bounding box center [414, 408] width 691 height 13
click at [117, 259] on link "[PERSON_NAME]" at bounding box center [123, 266] width 108 height 17
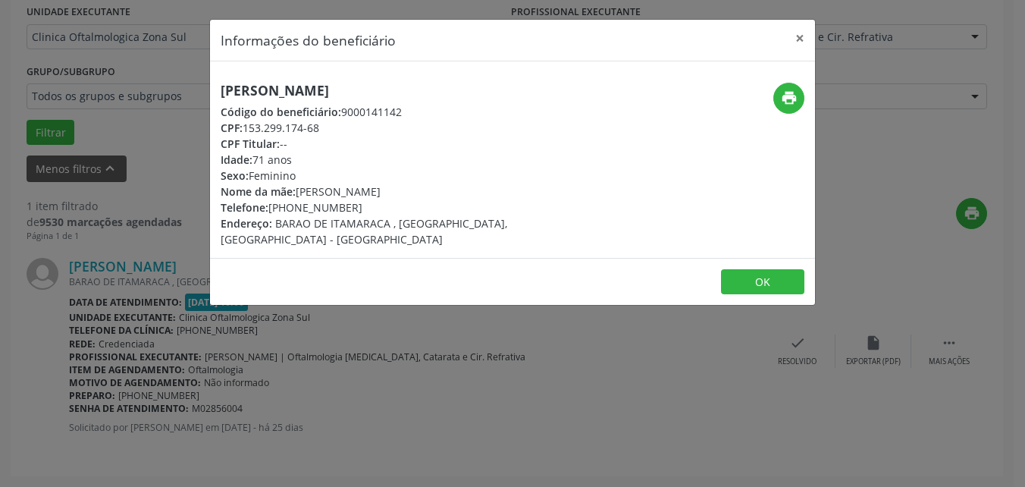
drag, startPoint x: 299, startPoint y: 191, endPoint x: 431, endPoint y: 190, distance: 131.2
click at [431, 190] on div "Nome da mãe: [PERSON_NAME]" at bounding box center [412, 191] width 382 height 16
click at [774, 269] on button "OK" at bounding box center [762, 282] width 83 height 26
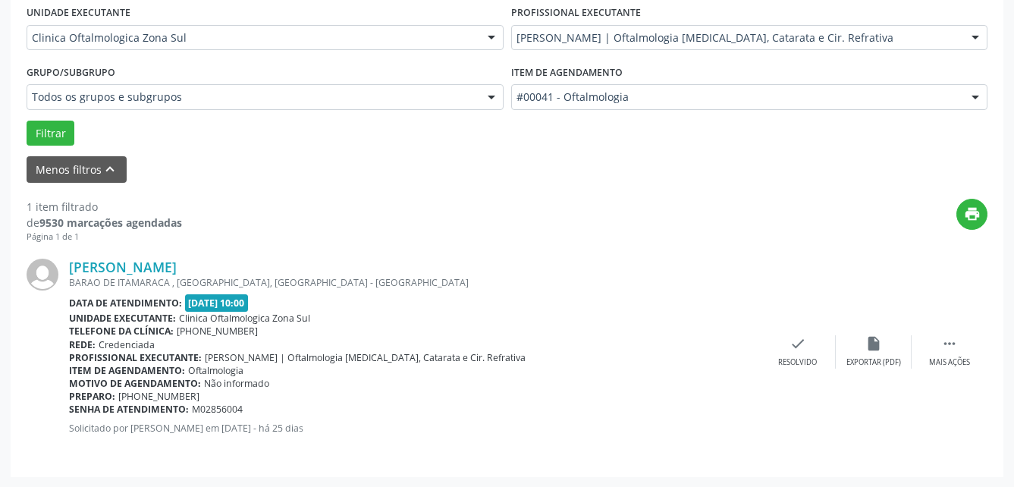
scroll to position [0, 0]
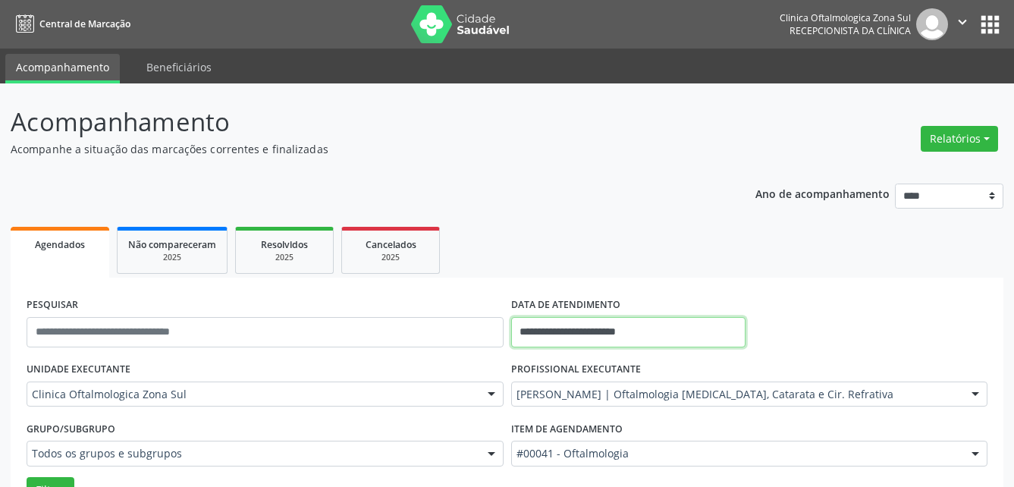
click at [675, 333] on input "**********" at bounding box center [628, 332] width 234 height 30
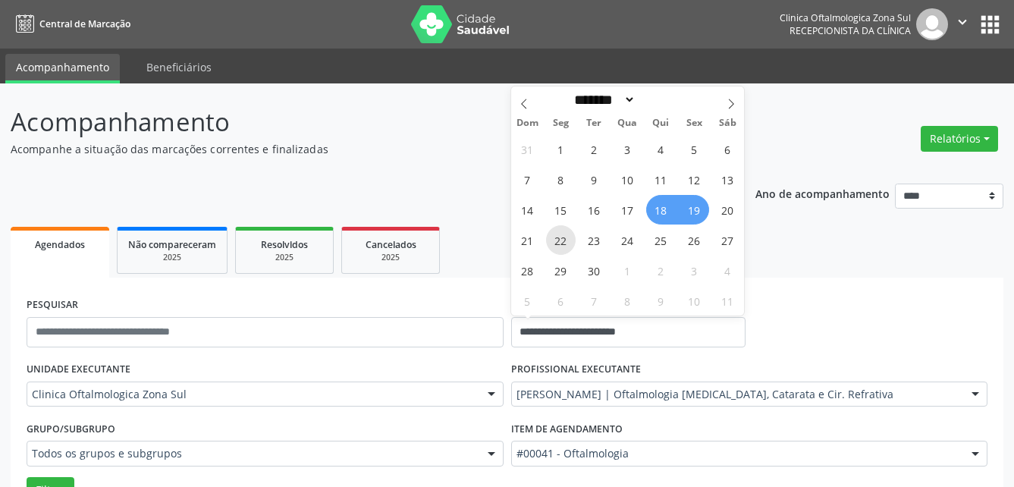
click at [553, 244] on span "22" at bounding box center [561, 240] width 30 height 30
type input "**********"
click at [553, 244] on span "22" at bounding box center [561, 240] width 30 height 30
select select "*"
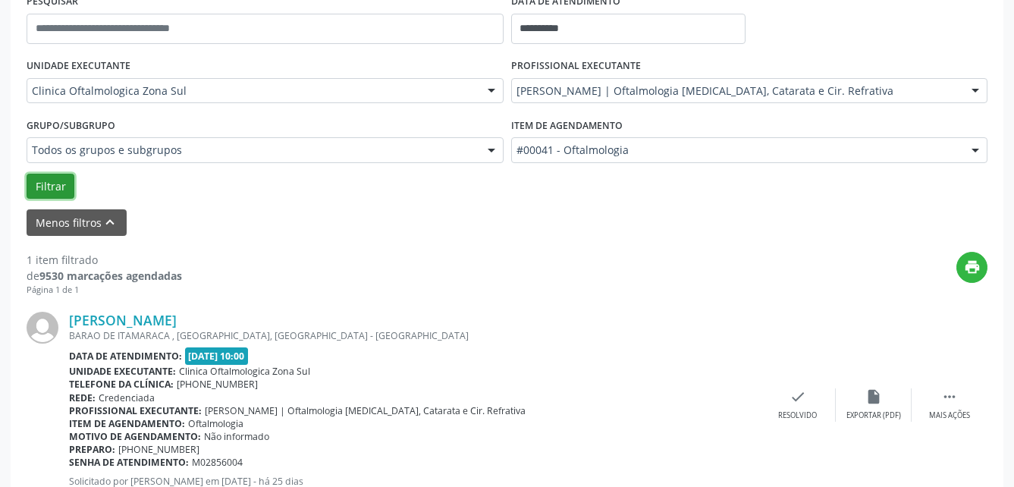
click at [55, 185] on button "Filtrar" at bounding box center [51, 187] width 48 height 26
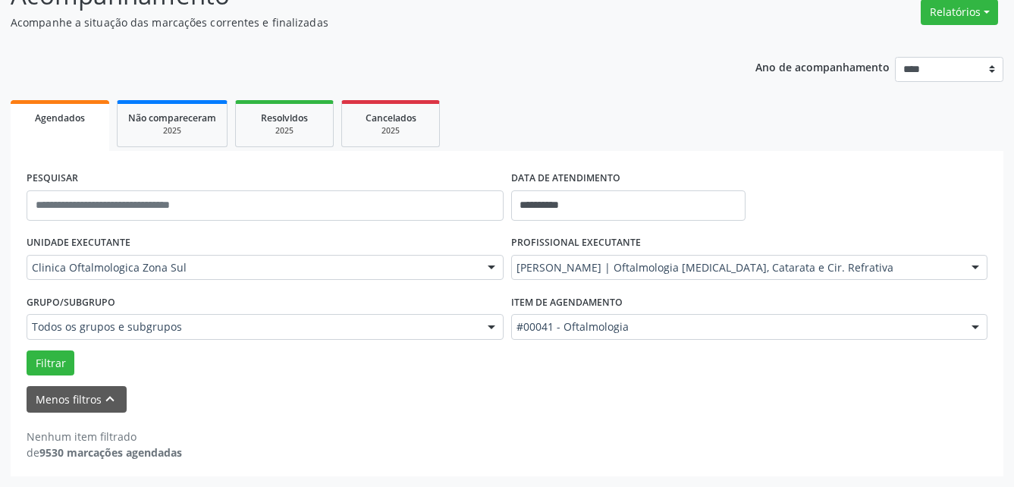
scroll to position [127, 0]
click at [607, 202] on input "**********" at bounding box center [628, 205] width 234 height 30
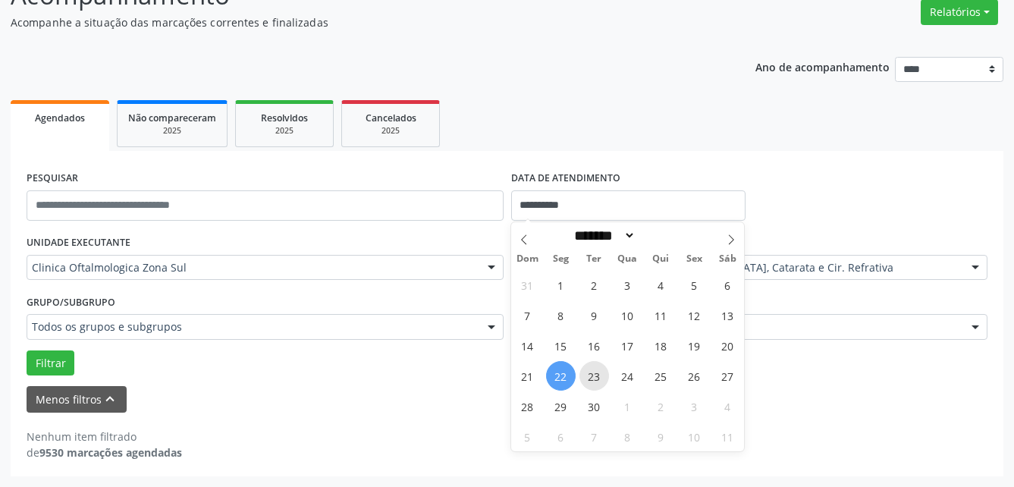
click at [597, 377] on span "23" at bounding box center [594, 376] width 30 height 30
type input "**********"
click at [695, 375] on span "26" at bounding box center [694, 376] width 30 height 30
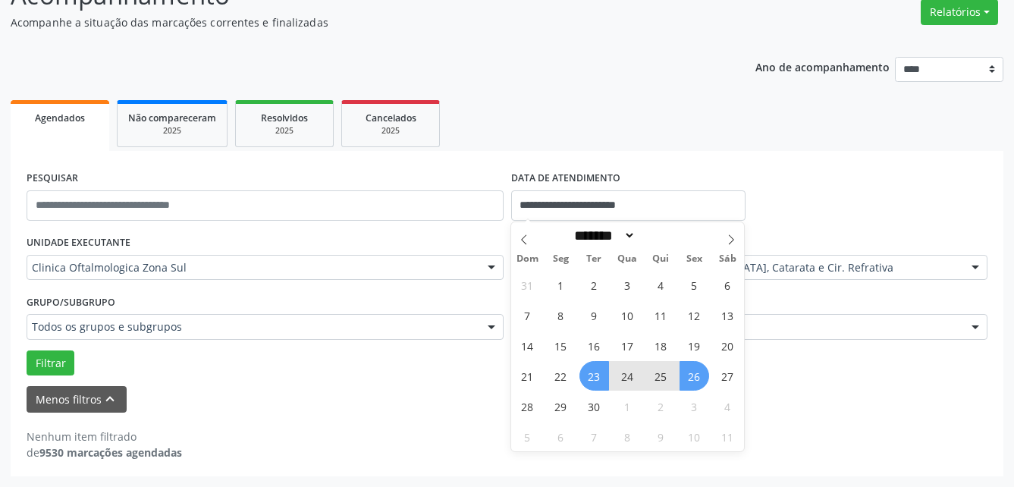
select select "*"
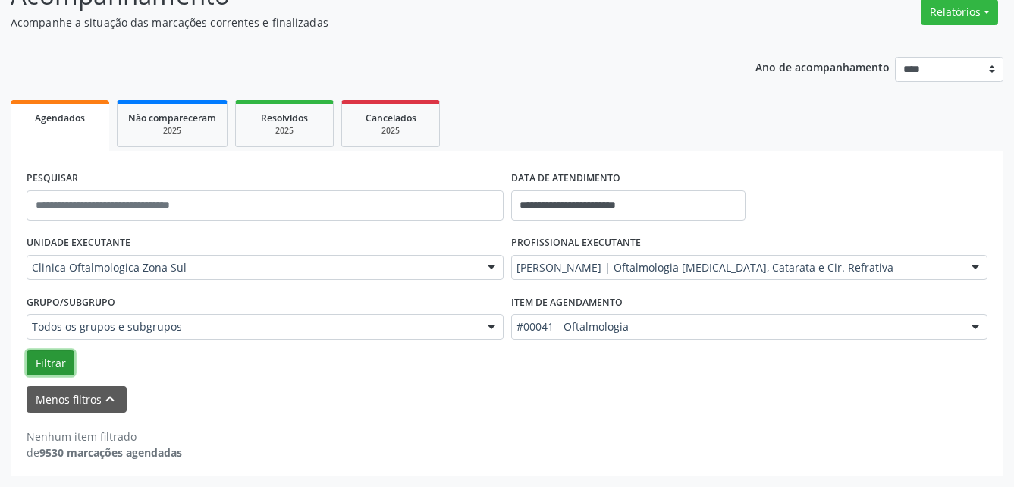
click at [63, 364] on button "Filtrar" at bounding box center [51, 363] width 48 height 26
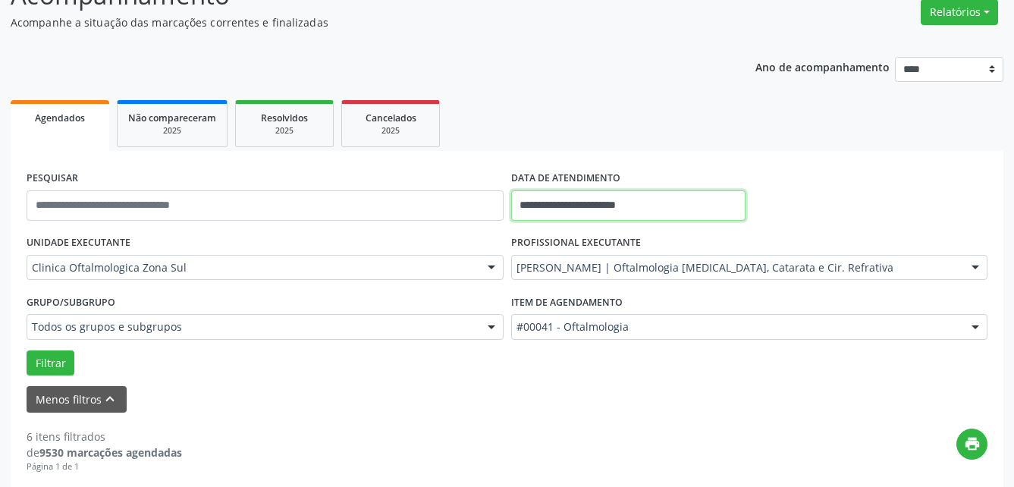
click at [611, 197] on input "**********" at bounding box center [628, 205] width 234 height 30
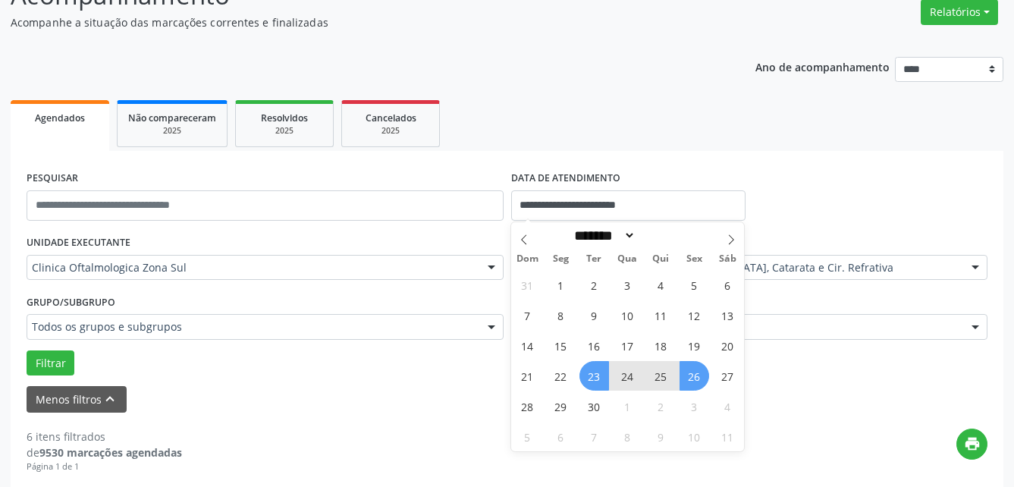
click at [591, 378] on span "23" at bounding box center [594, 376] width 30 height 30
type input "**********"
click at [591, 378] on span "23" at bounding box center [594, 376] width 30 height 30
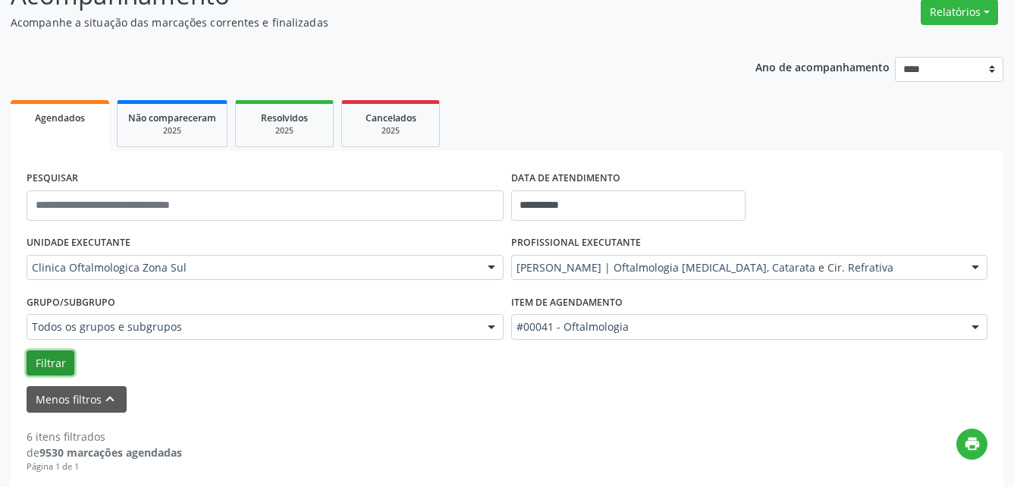
click at [40, 362] on button "Filtrar" at bounding box center [51, 363] width 48 height 26
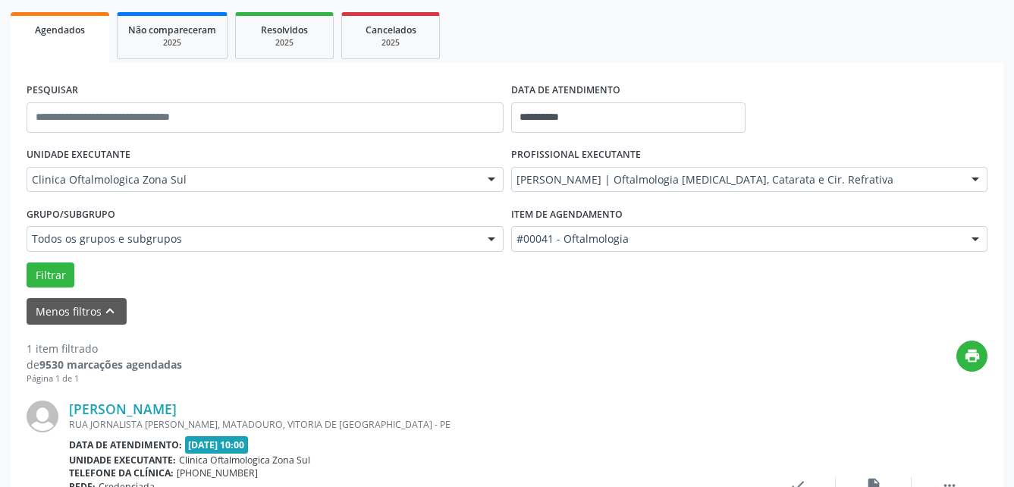
scroll to position [357, 0]
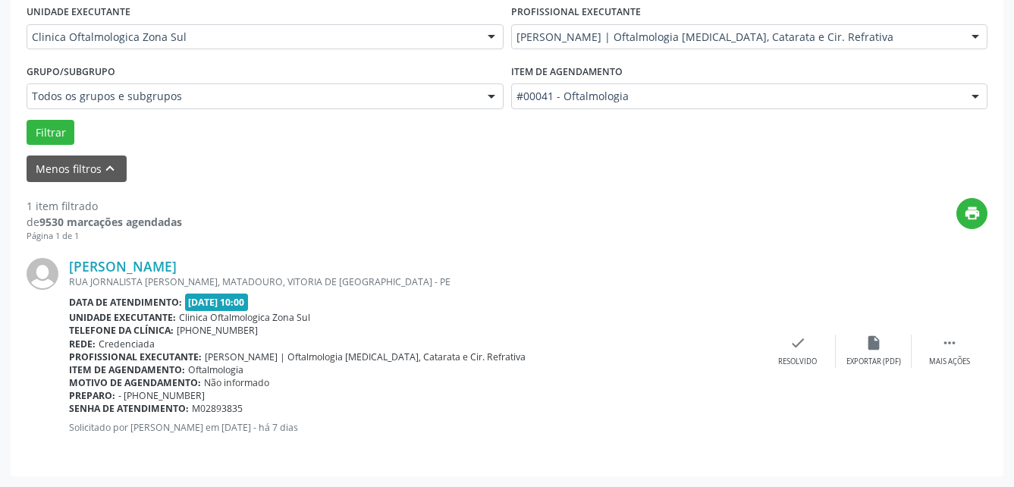
drag, startPoint x: 171, startPoint y: 261, endPoint x: 247, endPoint y: 261, distance: 75.8
click at [247, 261] on div "[PERSON_NAME] [GEOGRAPHIC_DATA][PERSON_NAME], [GEOGRAPHIC_DATA], VITORIA DE [GE…" at bounding box center [507, 351] width 960 height 218
drag, startPoint x: 69, startPoint y: 408, endPoint x: 259, endPoint y: 409, distance: 190.3
click at [259, 409] on div "Senha de atendimento: M02893835" at bounding box center [414, 408] width 691 height 13
click at [171, 267] on link "[PERSON_NAME]" at bounding box center [123, 266] width 108 height 17
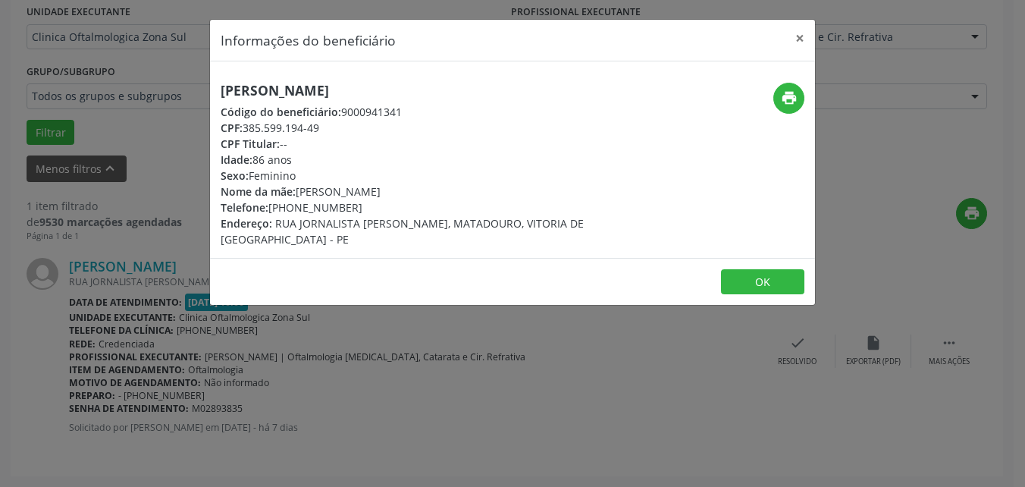
click at [780, 296] on footer "OK" at bounding box center [512, 282] width 605 height 48
click at [751, 287] on button "OK" at bounding box center [762, 282] width 83 height 26
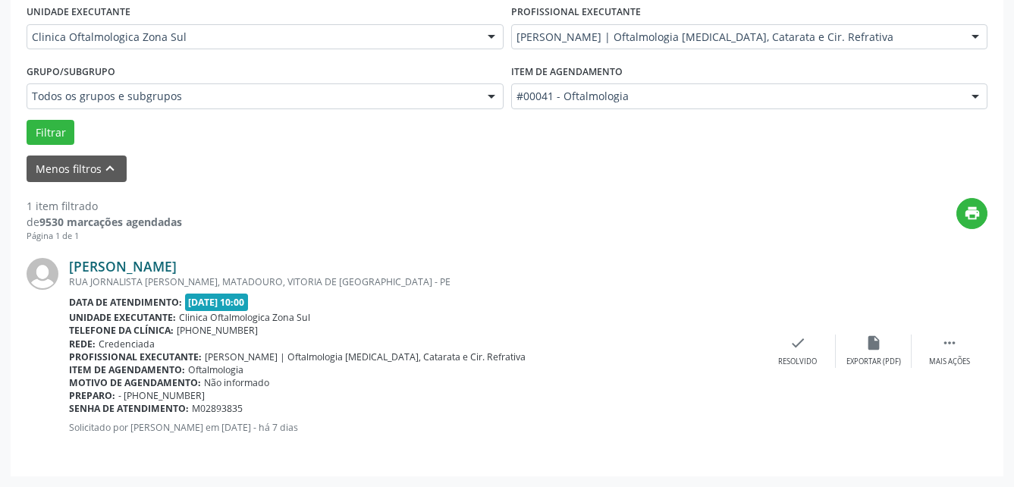
click at [177, 266] on link "[PERSON_NAME]" at bounding box center [123, 266] width 108 height 17
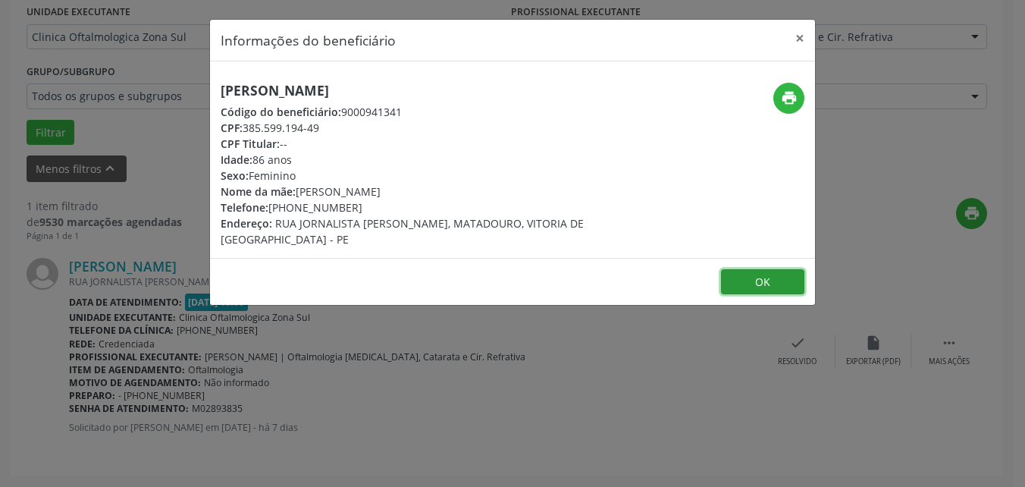
click at [744, 284] on button "OK" at bounding box center [762, 282] width 83 height 26
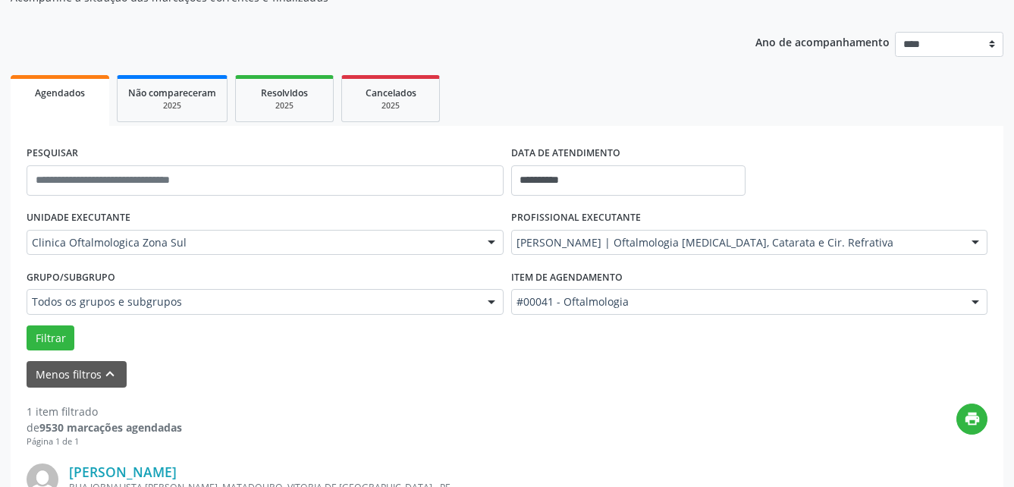
scroll to position [227, 0]
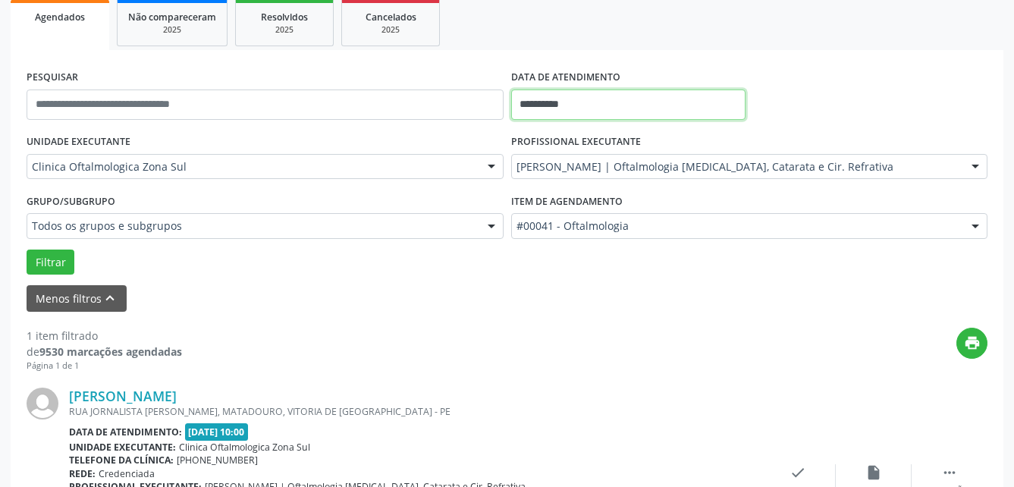
click at [611, 104] on input "**********" at bounding box center [628, 104] width 234 height 30
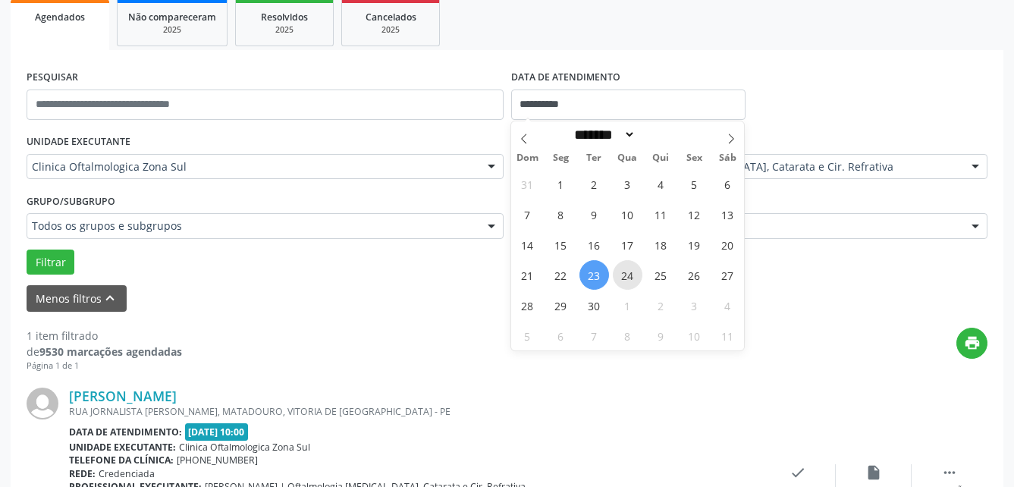
click at [626, 275] on span "24" at bounding box center [628, 275] width 30 height 30
type input "**********"
click at [699, 274] on span "26" at bounding box center [694, 275] width 30 height 30
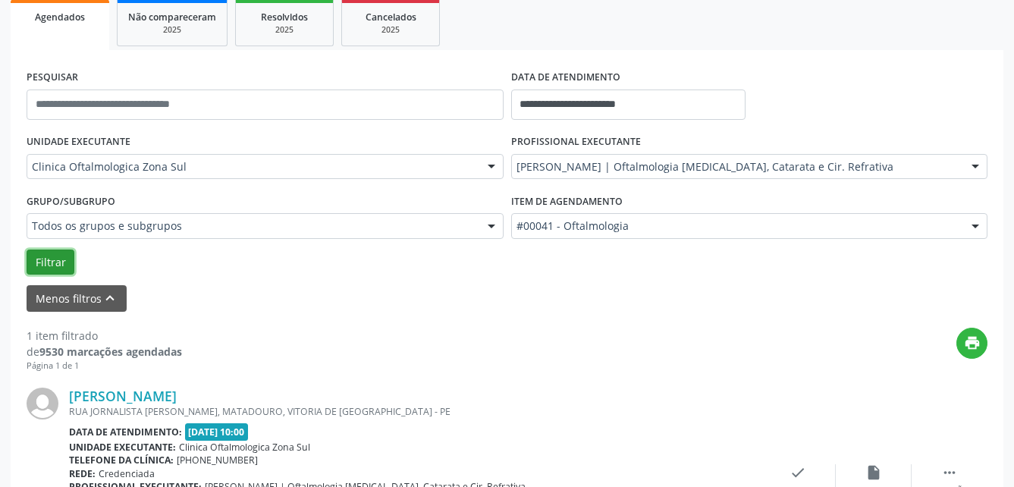
click at [57, 265] on button "Filtrar" at bounding box center [51, 262] width 48 height 26
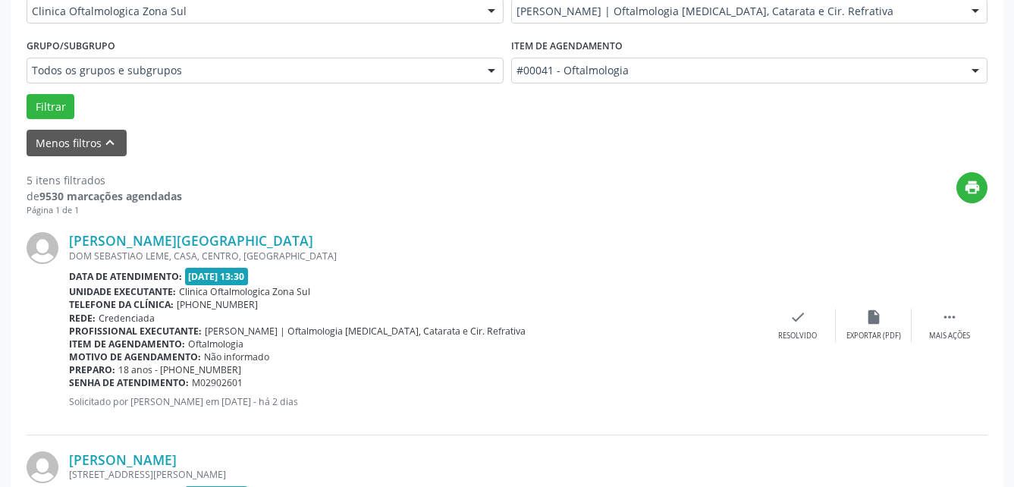
scroll to position [410, 0]
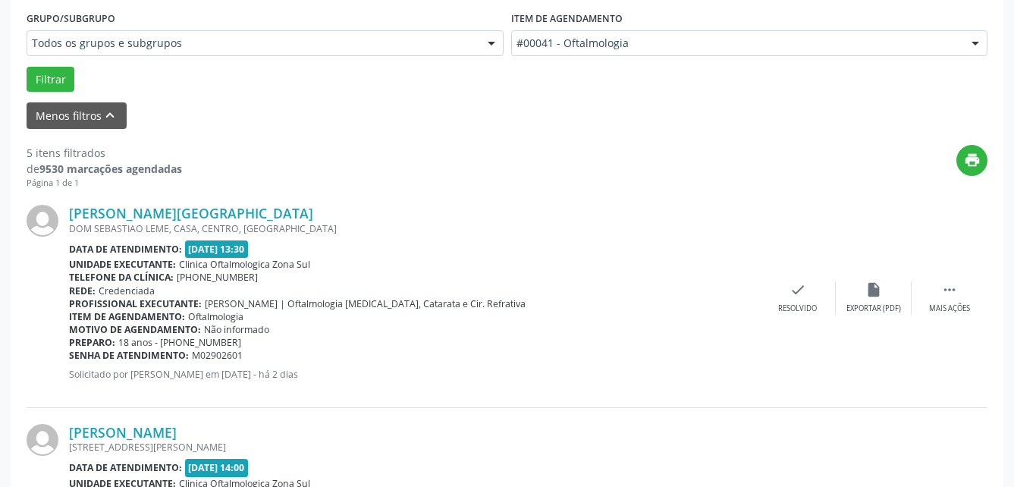
drag, startPoint x: 128, startPoint y: 210, endPoint x: 330, endPoint y: 208, distance: 201.7
click at [330, 208] on div "[PERSON_NAME][GEOGRAPHIC_DATA] [GEOGRAPHIC_DATA], CASA, [GEOGRAPHIC_DATA], [GEO…" at bounding box center [507, 298] width 960 height 218
drag, startPoint x: 69, startPoint y: 355, endPoint x: 259, endPoint y: 354, distance: 190.3
click at [259, 354] on div "Senha de atendimento: M02902601" at bounding box center [414, 355] width 691 height 13
click at [276, 202] on div "[PERSON_NAME][GEOGRAPHIC_DATA] [GEOGRAPHIC_DATA], CASA, [GEOGRAPHIC_DATA], [GEO…" at bounding box center [507, 298] width 960 height 218
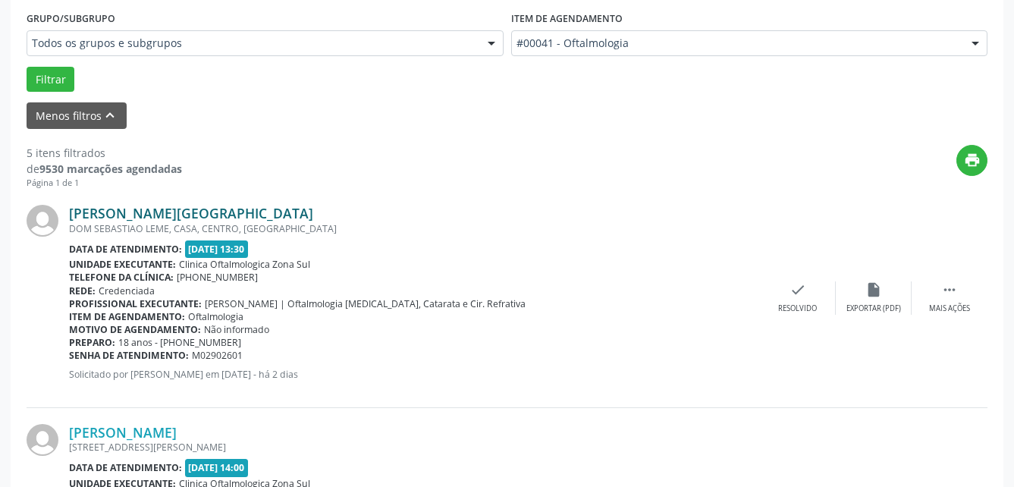
click at [282, 211] on link "[PERSON_NAME][GEOGRAPHIC_DATA]" at bounding box center [191, 213] width 244 height 17
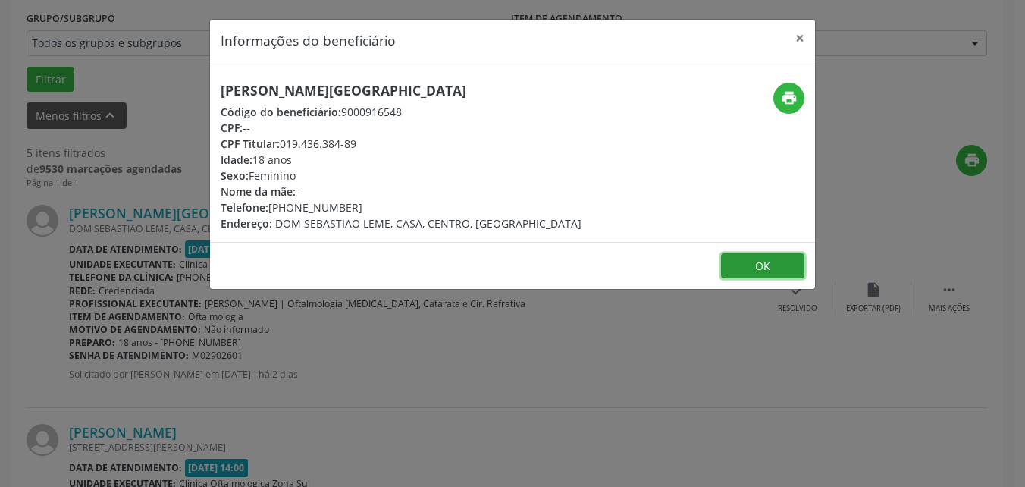
click at [745, 262] on button "OK" at bounding box center [762, 266] width 83 height 26
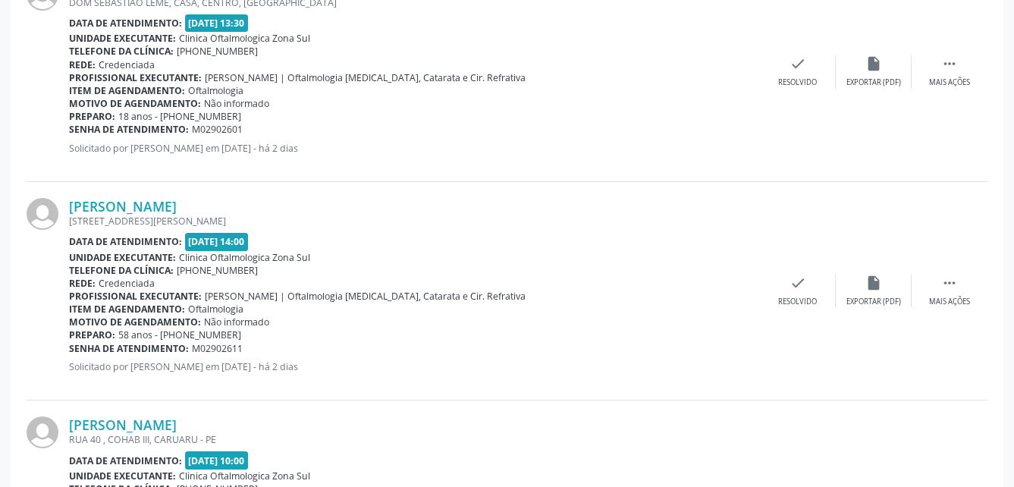
scroll to position [638, 0]
drag, startPoint x: 67, startPoint y: 204, endPoint x: 314, endPoint y: 205, distance: 247.1
click at [314, 205] on div "[PERSON_NAME] [STREET_ADDRESS][PERSON_NAME] Data de atendimento: [DATE] 14:00 U…" at bounding box center [507, 289] width 960 height 218
click at [70, 348] on b "Senha de atendimento:" at bounding box center [129, 346] width 120 height 13
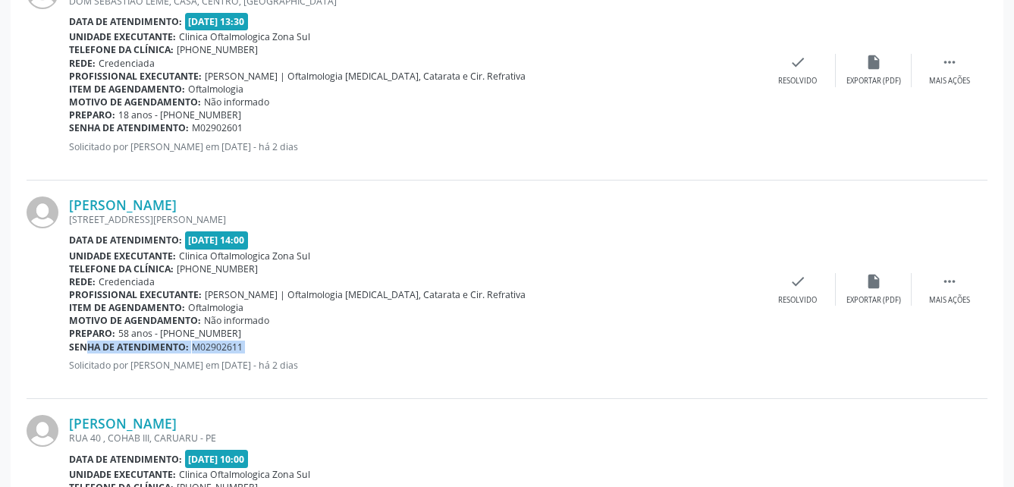
drag, startPoint x: 70, startPoint y: 348, endPoint x: 293, endPoint y: 344, distance: 222.9
click at [293, 344] on div "Senha de atendimento: M02902611" at bounding box center [414, 346] width 691 height 13
click at [177, 206] on link "[PERSON_NAME]" at bounding box center [123, 204] width 108 height 17
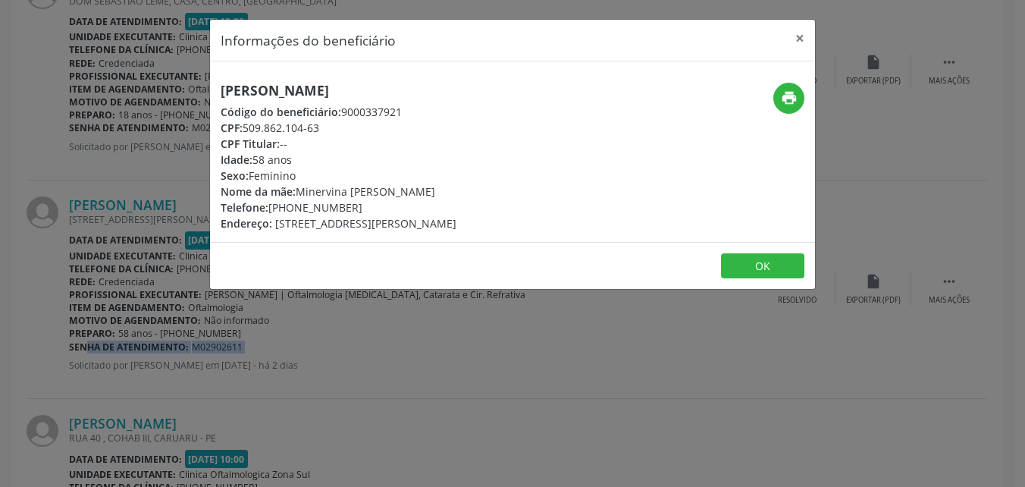
drag, startPoint x: 297, startPoint y: 205, endPoint x: 401, endPoint y: 199, distance: 104.0
click at [401, 199] on div "Telefone: [PHONE_NUMBER]" at bounding box center [339, 207] width 236 height 16
drag, startPoint x: 246, startPoint y: 127, endPoint x: 334, endPoint y: 126, distance: 88.7
click at [334, 126] on div "CPF: 509.862.104-63" at bounding box center [339, 128] width 236 height 16
drag, startPoint x: 299, startPoint y: 189, endPoint x: 489, endPoint y: 186, distance: 190.3
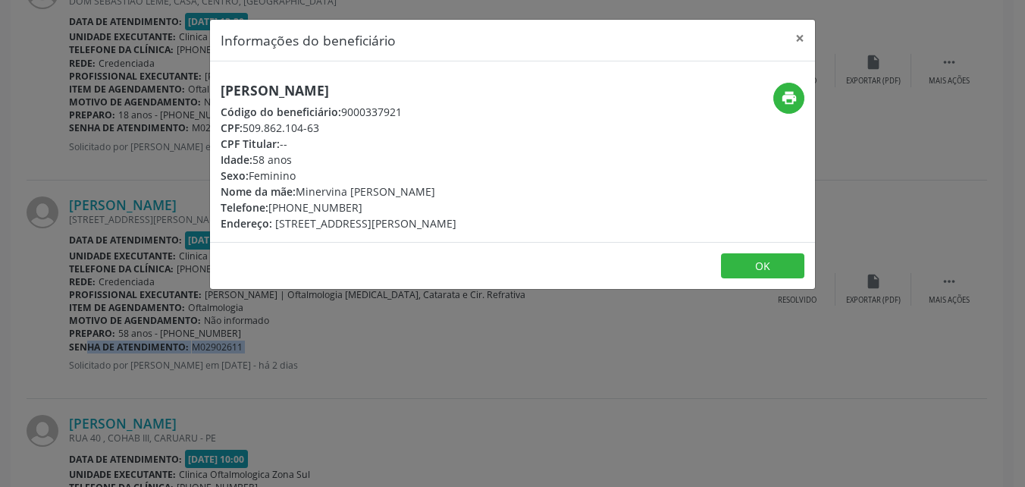
click at [456, 186] on div "Nome da mãe: [PERSON_NAME]" at bounding box center [339, 191] width 236 height 16
click at [741, 267] on button "OK" at bounding box center [762, 266] width 83 height 26
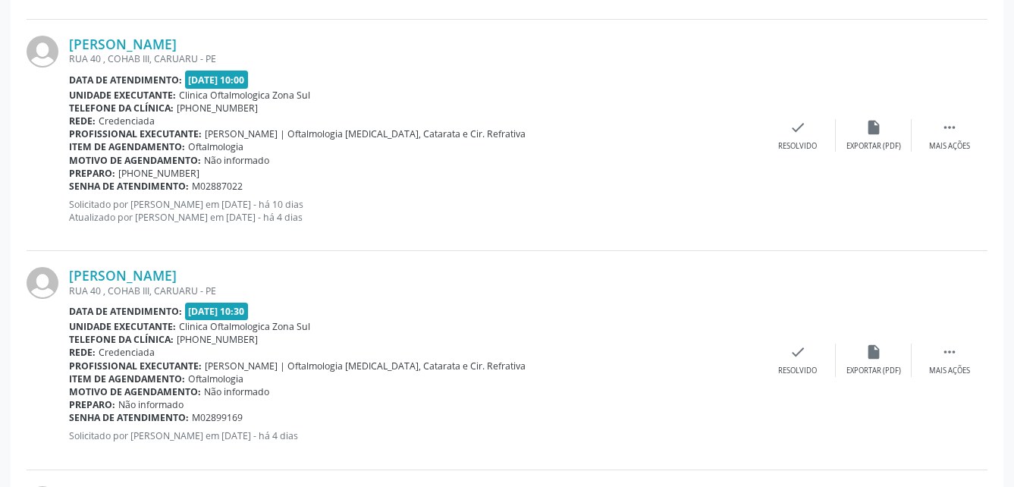
scroll to position [941, 0]
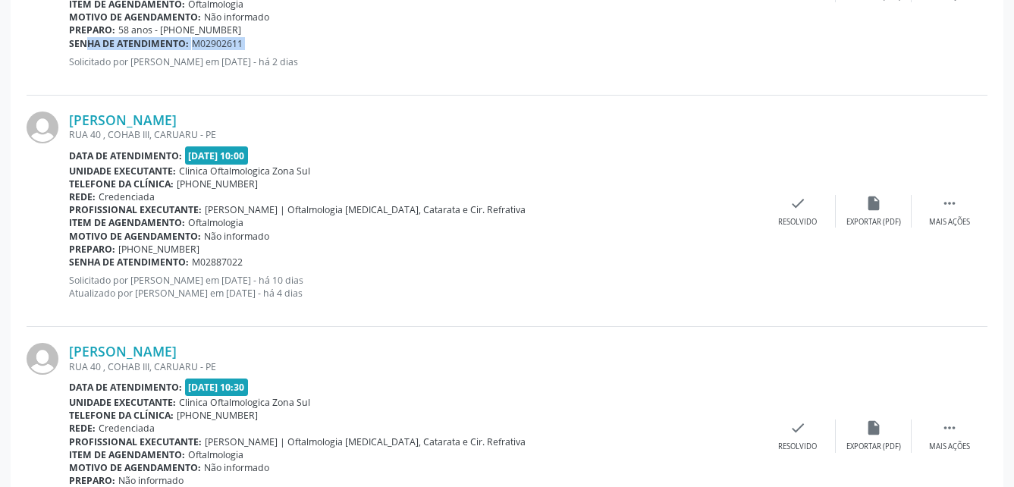
drag, startPoint x: 64, startPoint y: 120, endPoint x: 371, endPoint y: 121, distance: 307.8
click at [371, 121] on div "[PERSON_NAME] RUA 40 , [GEOGRAPHIC_DATA], CARUARU - PE Data de atendimento: [DA…" at bounding box center [507, 211] width 960 height 231
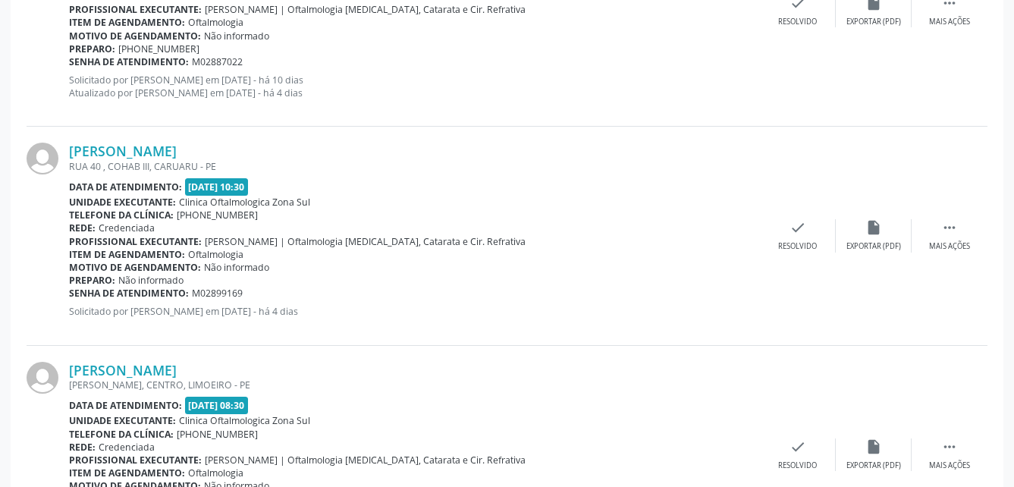
scroll to position [1168, 0]
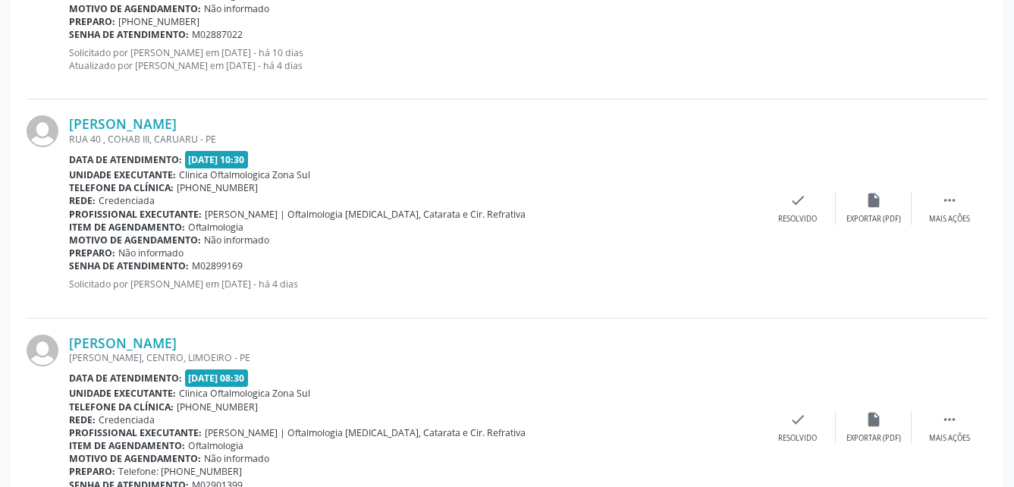
drag, startPoint x: 67, startPoint y: 118, endPoint x: 312, endPoint y: 105, distance: 245.2
click at [312, 105] on div "[PERSON_NAME] RUA 40 , [GEOGRAPHIC_DATA], CARUARU - PE Data de atendimento: [DA…" at bounding box center [507, 208] width 960 height 218
drag, startPoint x: 70, startPoint y: 263, endPoint x: 255, endPoint y: 263, distance: 185.7
click at [255, 263] on div "Senha de atendimento: M02899169" at bounding box center [414, 265] width 691 height 13
click at [177, 124] on link "[PERSON_NAME]" at bounding box center [123, 123] width 108 height 17
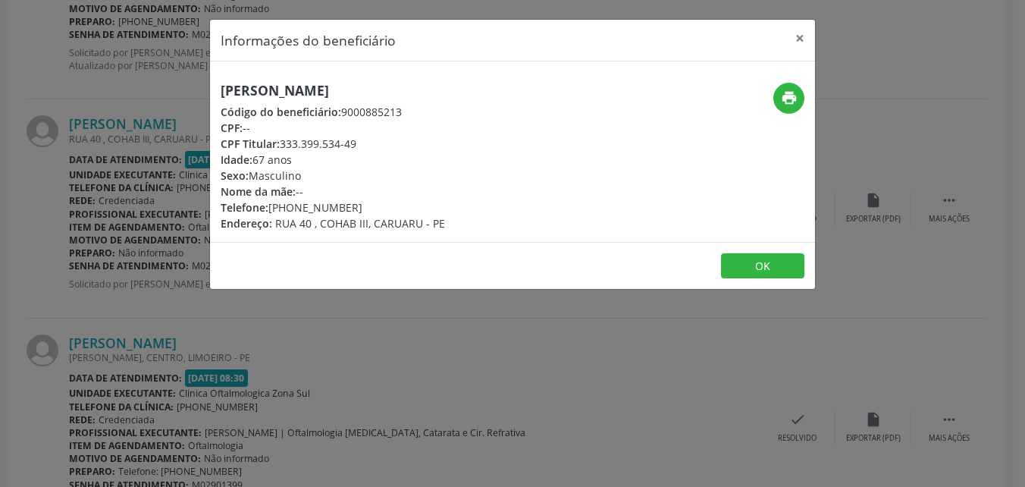
drag, startPoint x: 299, startPoint y: 202, endPoint x: 401, endPoint y: 206, distance: 102.4
click at [401, 206] on div "Telefone: [PHONE_NUMBER]" at bounding box center [333, 207] width 224 height 16
click at [774, 263] on button "OK" at bounding box center [762, 266] width 83 height 26
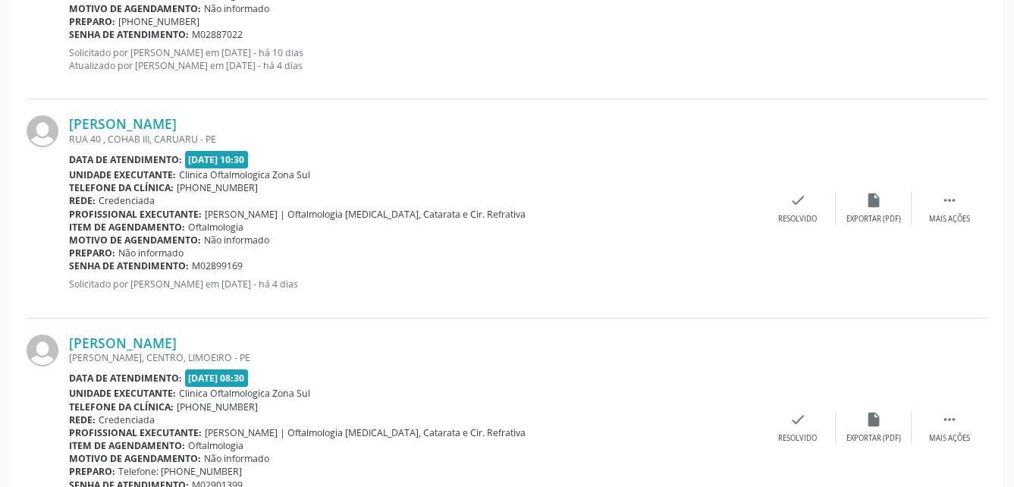
scroll to position [1244, 0]
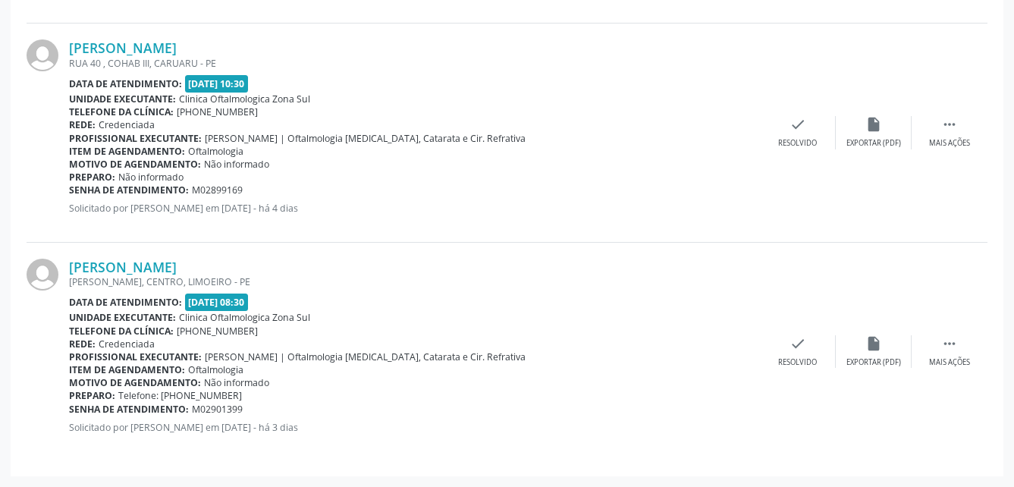
drag, startPoint x: 68, startPoint y: 269, endPoint x: 287, endPoint y: 260, distance: 219.3
click at [287, 260] on div "[PERSON_NAME] [PERSON_NAME], CENTRO, [GEOGRAPHIC_DATA] Data de atendimento: [DA…" at bounding box center [507, 352] width 960 height 218
drag, startPoint x: 70, startPoint y: 409, endPoint x: 256, endPoint y: 409, distance: 186.5
click at [256, 409] on div "Senha de atendimento: M02901399" at bounding box center [414, 409] width 691 height 13
click at [177, 266] on link "[PERSON_NAME]" at bounding box center [123, 267] width 108 height 17
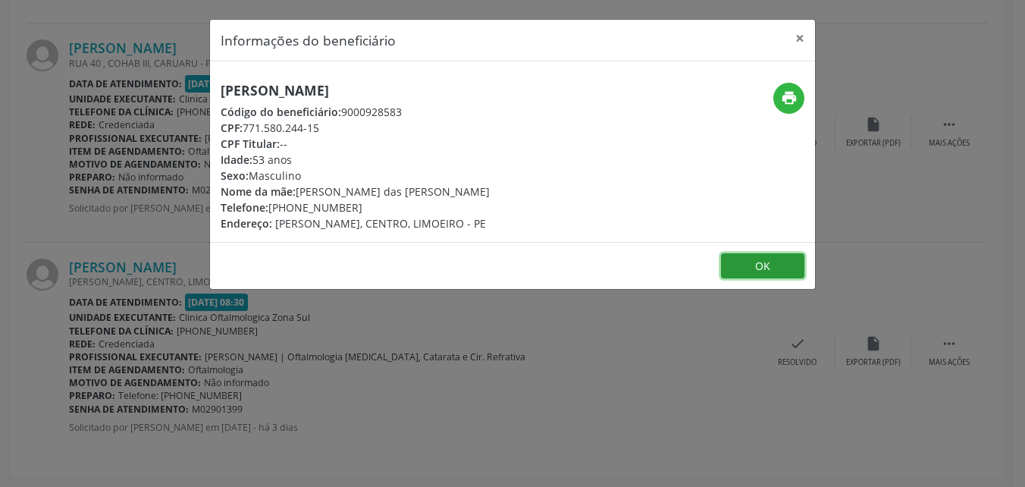
click at [770, 262] on button "OK" at bounding box center [762, 266] width 83 height 26
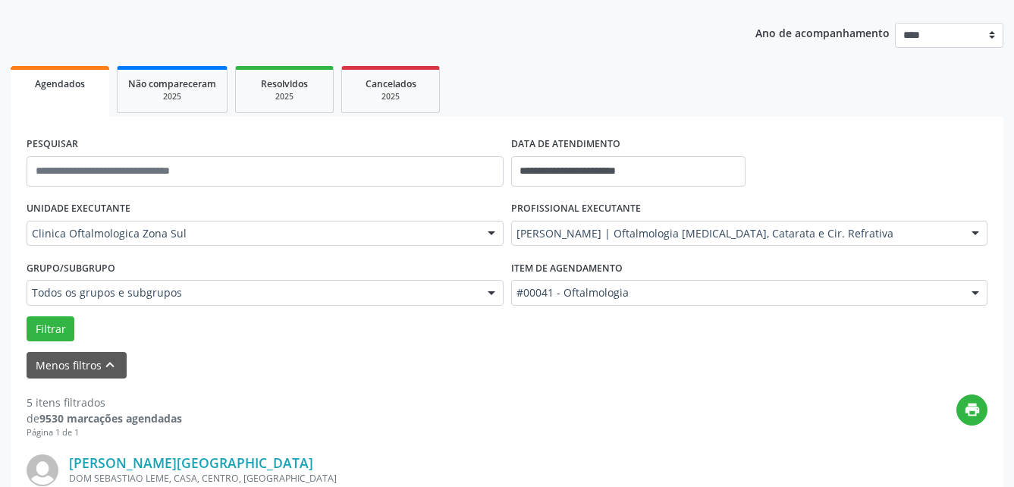
scroll to position [31, 0]
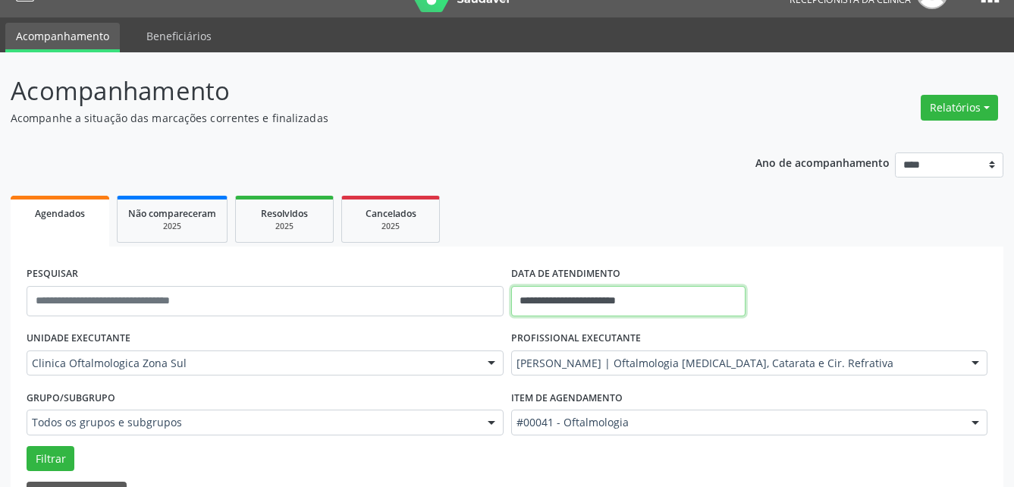
click at [670, 307] on input "**********" at bounding box center [628, 301] width 234 height 30
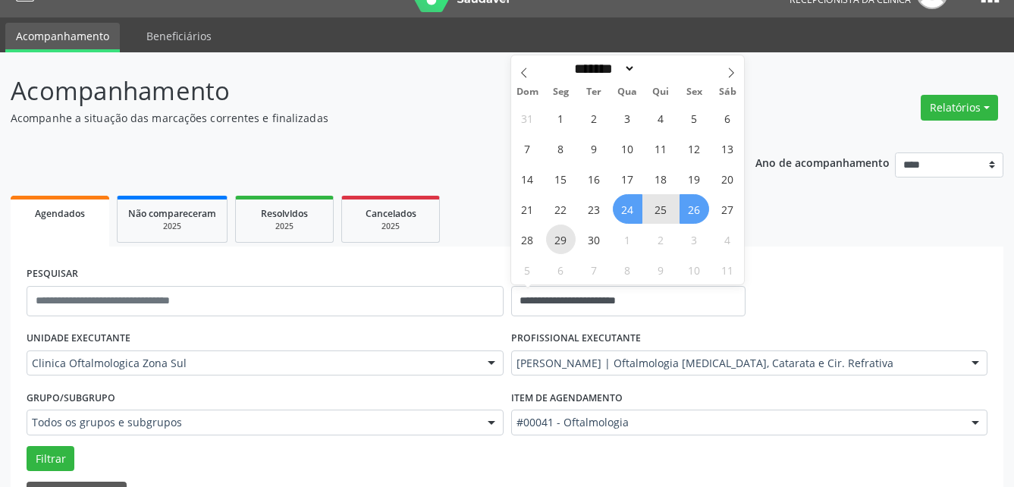
click at [562, 244] on span "29" at bounding box center [561, 239] width 30 height 30
type input "**********"
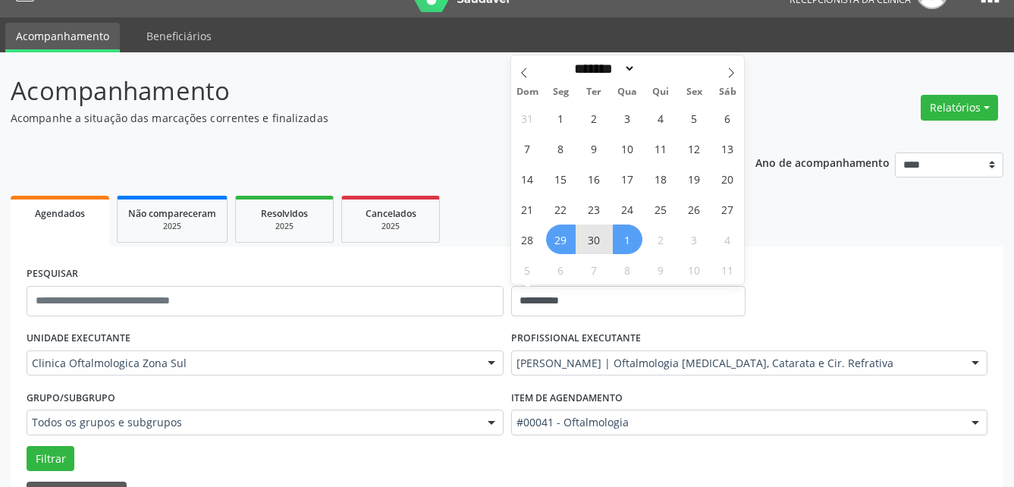
click at [625, 243] on span "1" at bounding box center [628, 239] width 30 height 30
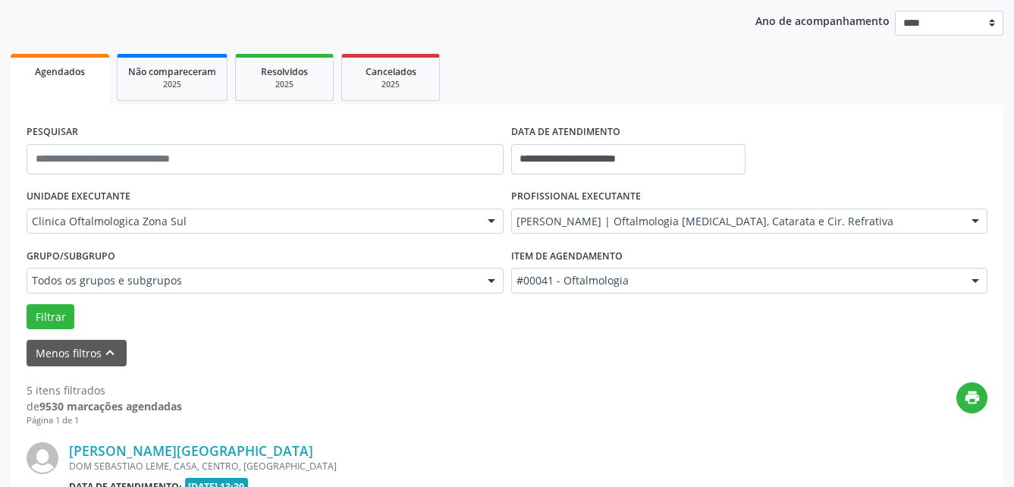
scroll to position [183, 0]
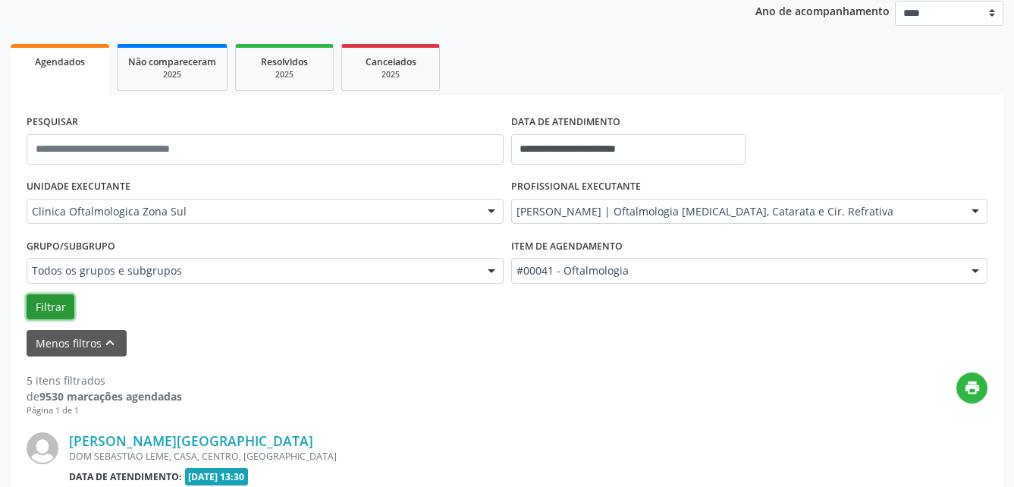
click at [56, 312] on button "Filtrar" at bounding box center [51, 307] width 48 height 26
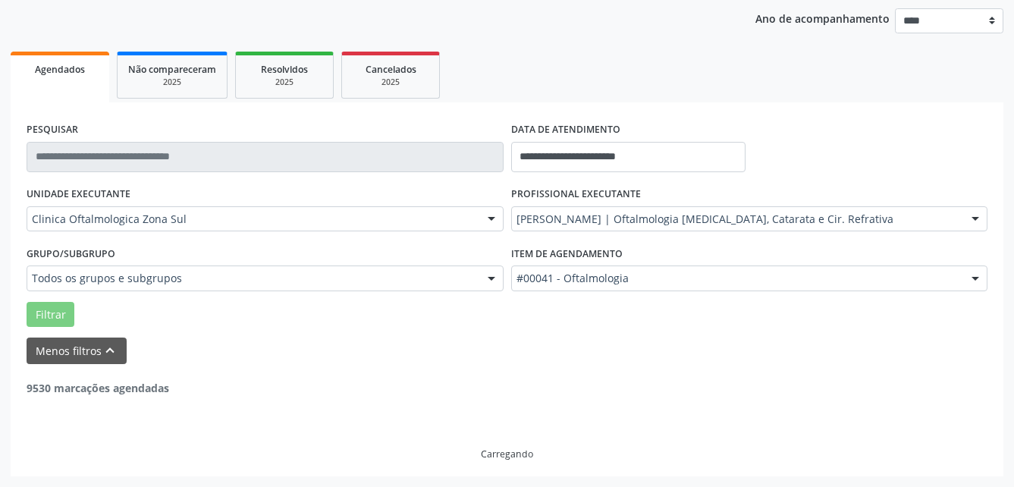
scroll to position [127, 0]
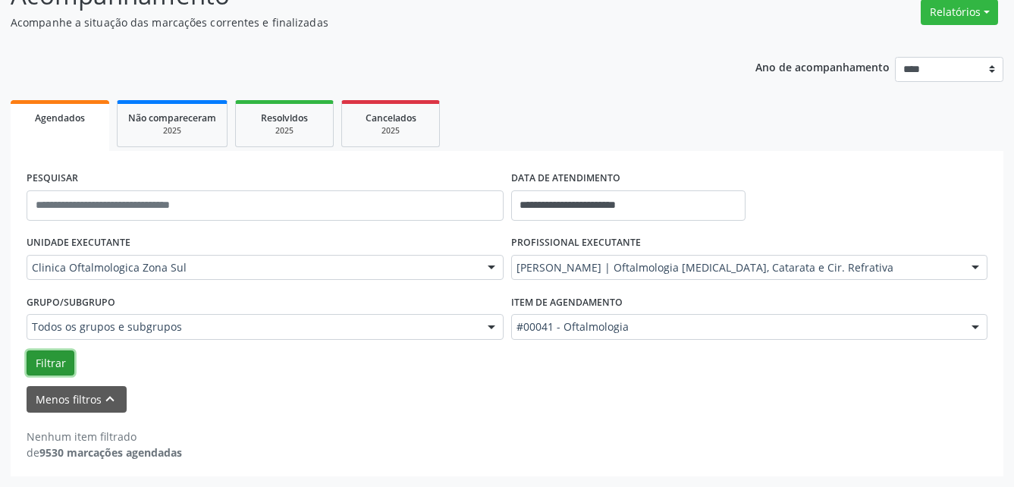
click at [42, 361] on button "Filtrar" at bounding box center [51, 363] width 48 height 26
